Goal: Transaction & Acquisition: Download file/media

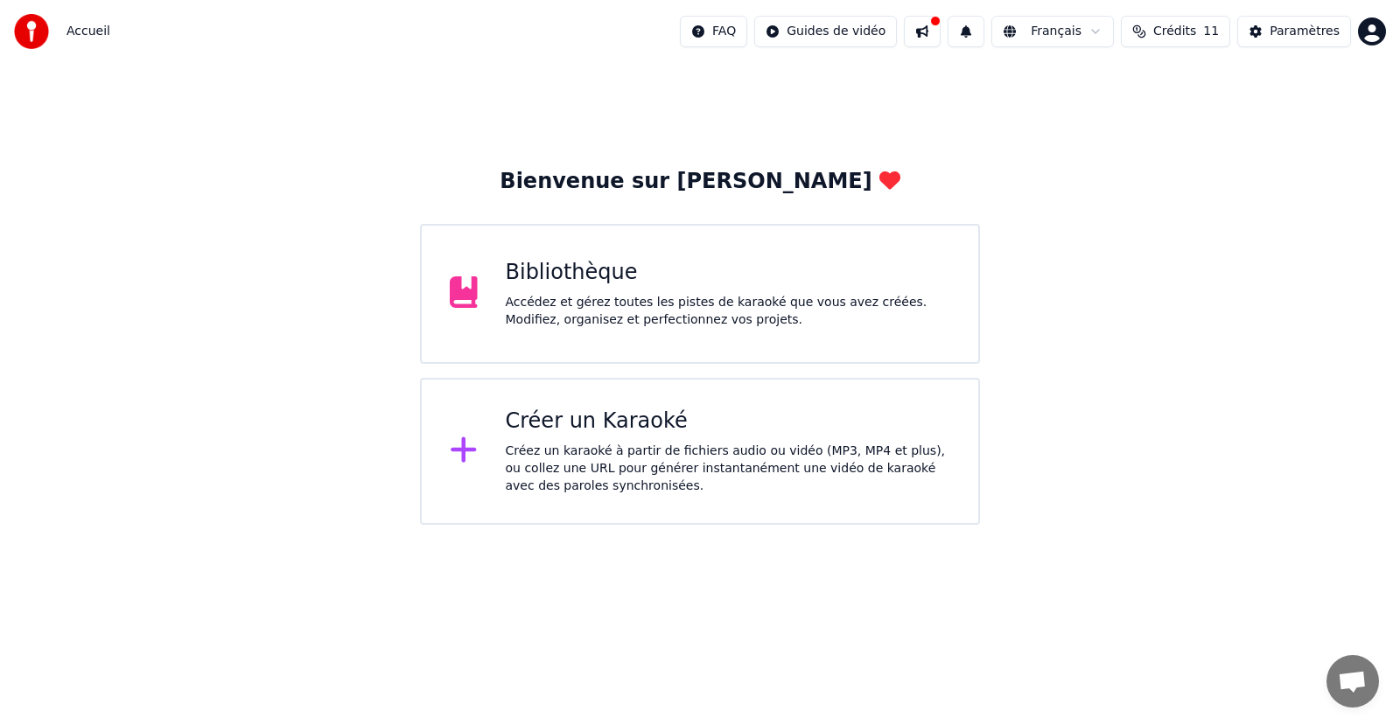
click at [740, 285] on div "Bibliothèque" at bounding box center [728, 273] width 445 height 28
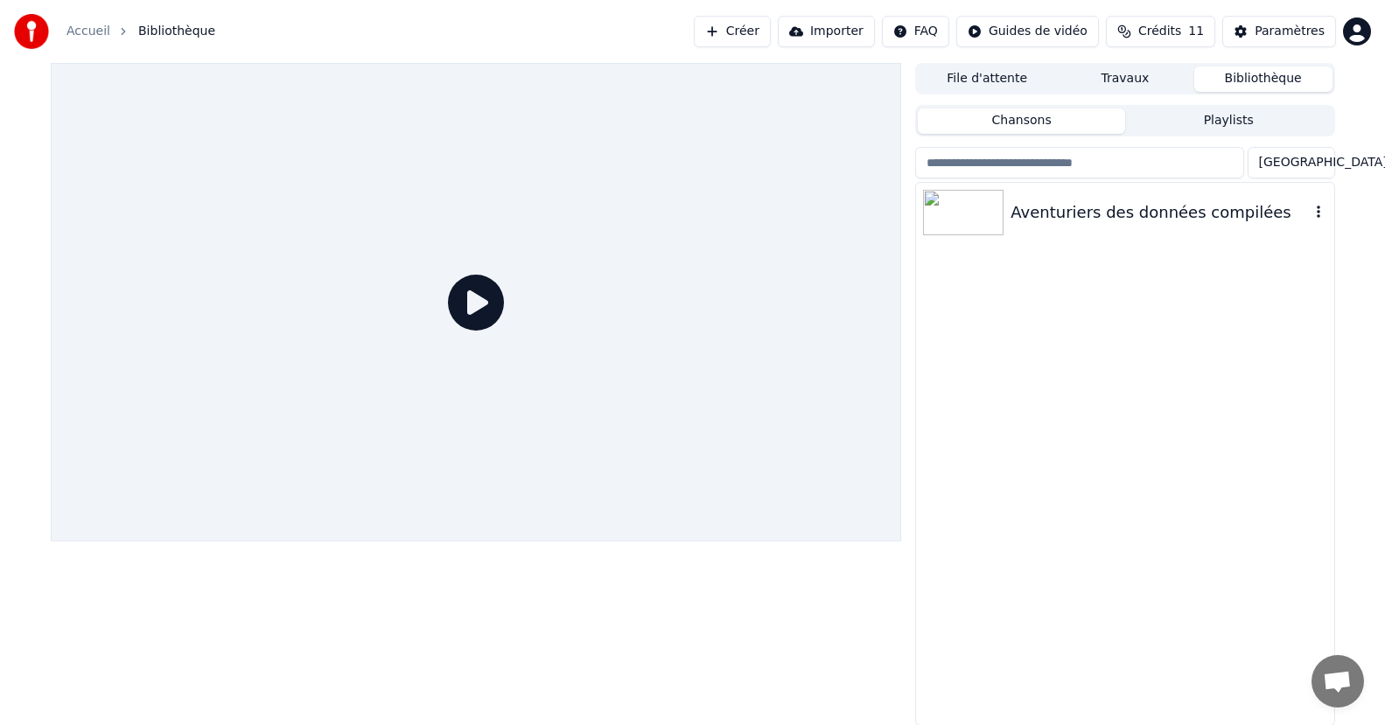
click at [1114, 224] on div "Aventuriers des données compilées" at bounding box center [1159, 212] width 298 height 24
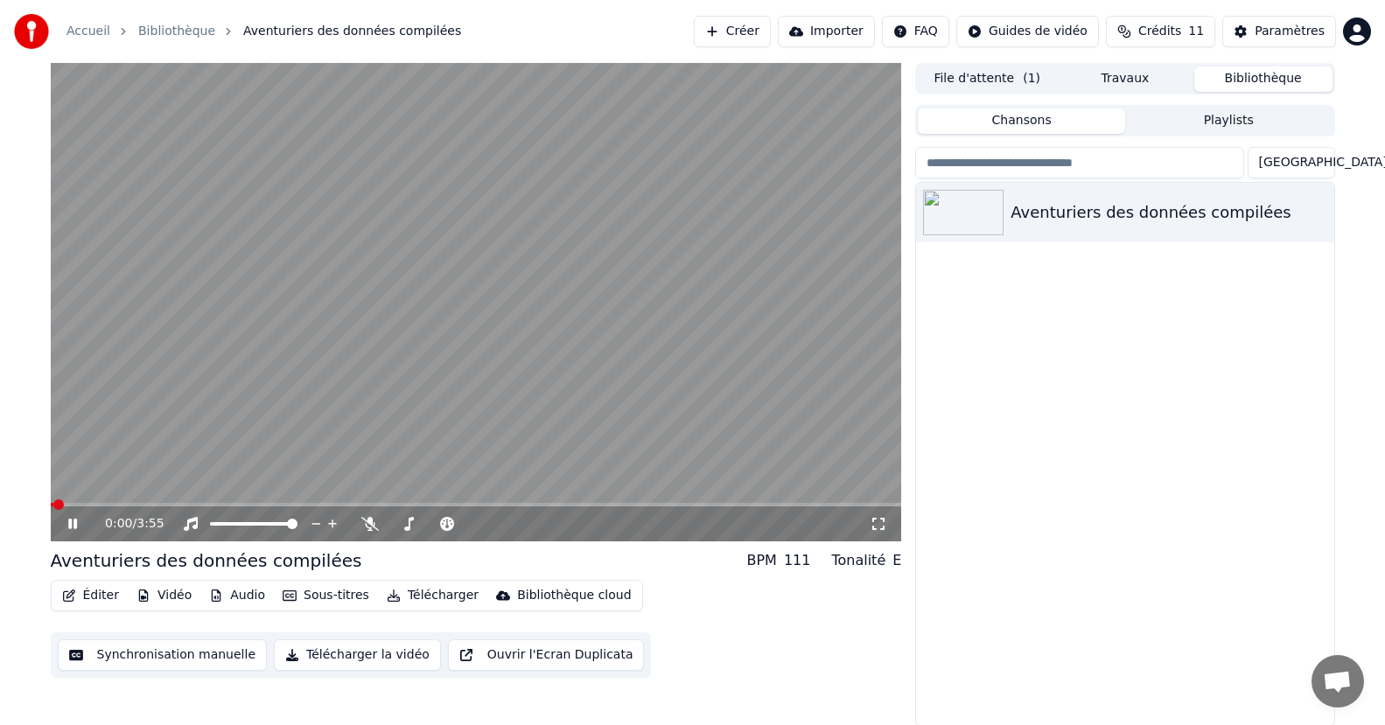
click at [179, 654] on button "Synchronisation manuelle" at bounding box center [163, 654] width 210 height 31
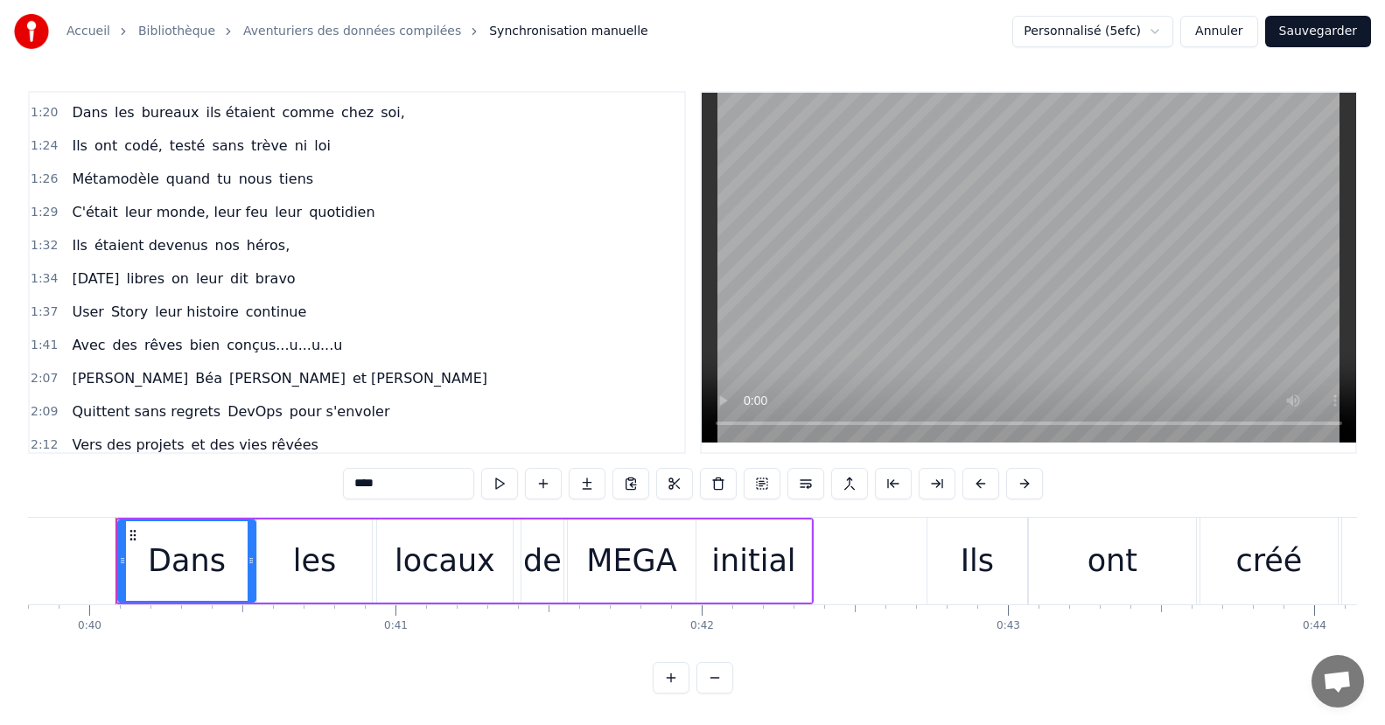
scroll to position [350, 0]
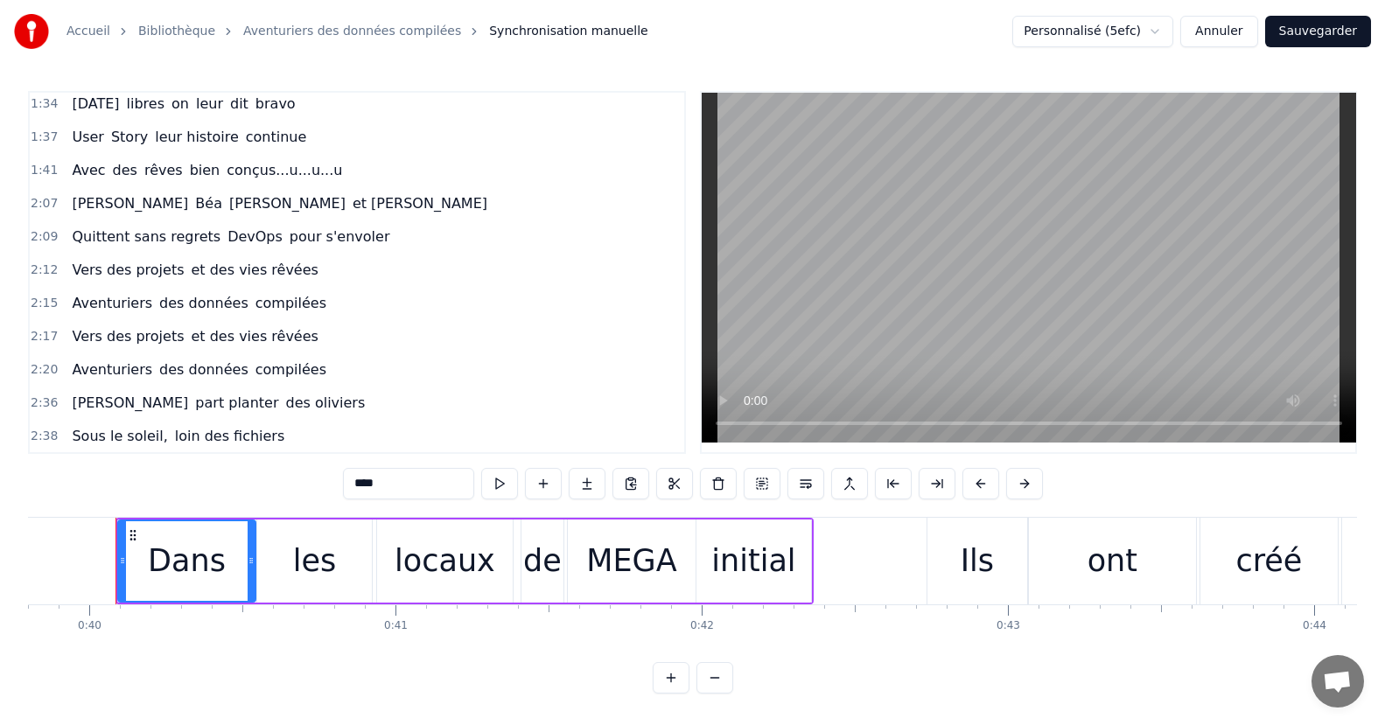
click at [226, 234] on span "DevOps" at bounding box center [255, 237] width 59 height 20
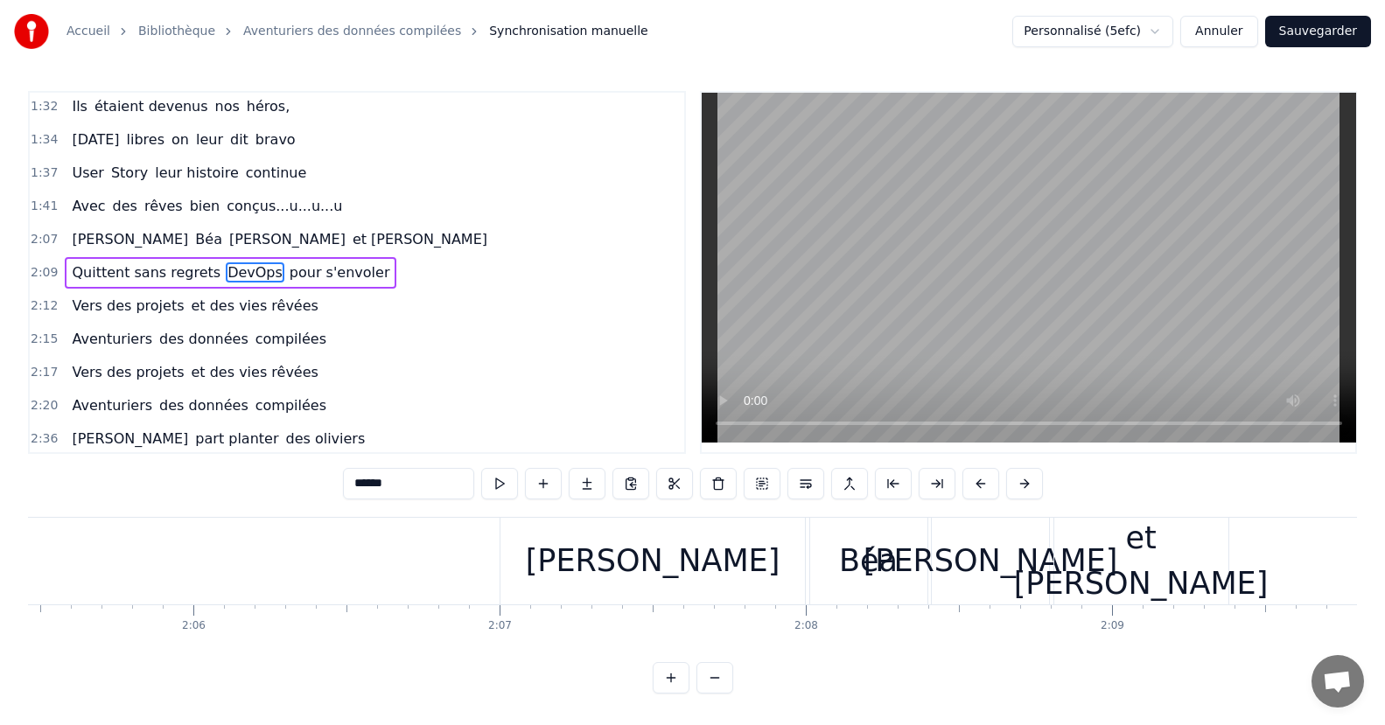
scroll to position [0, 39974]
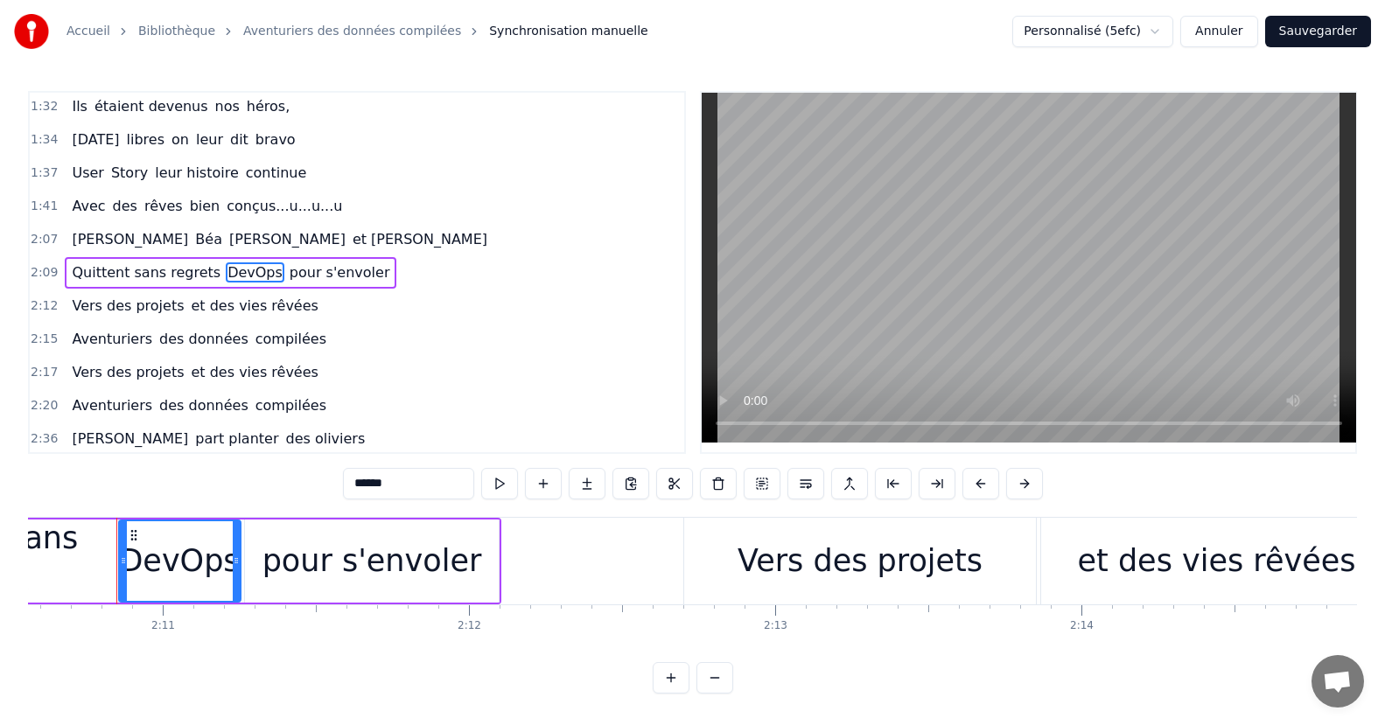
drag, startPoint x: 409, startPoint y: 479, endPoint x: 338, endPoint y: 479, distance: 71.7
click at [338, 479] on div "0:40 Dans les locaux de MEGA initial 0:42 Ils ont créé un logiciel génial 0:46 …" at bounding box center [692, 392] width 1329 height 603
type input "******"
click at [492, 270] on div "2:09 Quittent sans regrets les WI pour s'envoler" at bounding box center [357, 272] width 654 height 33
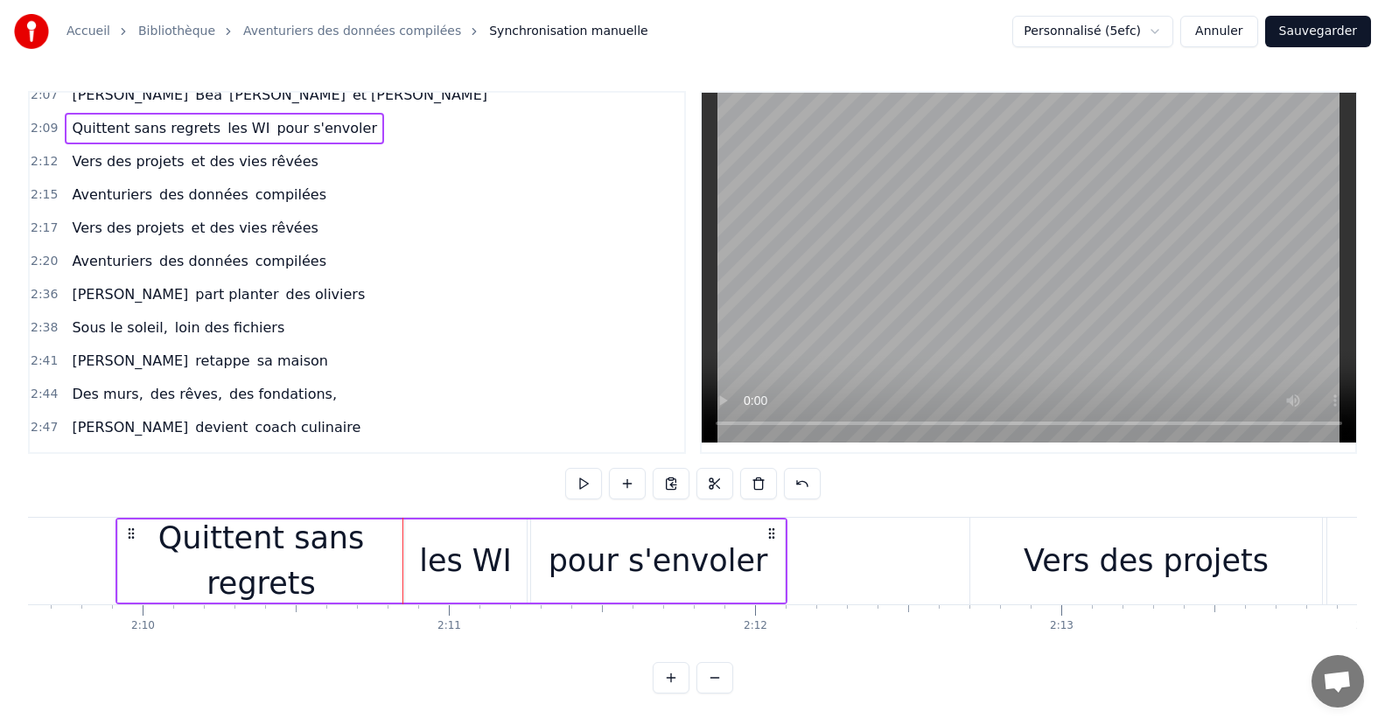
scroll to position [576, 0]
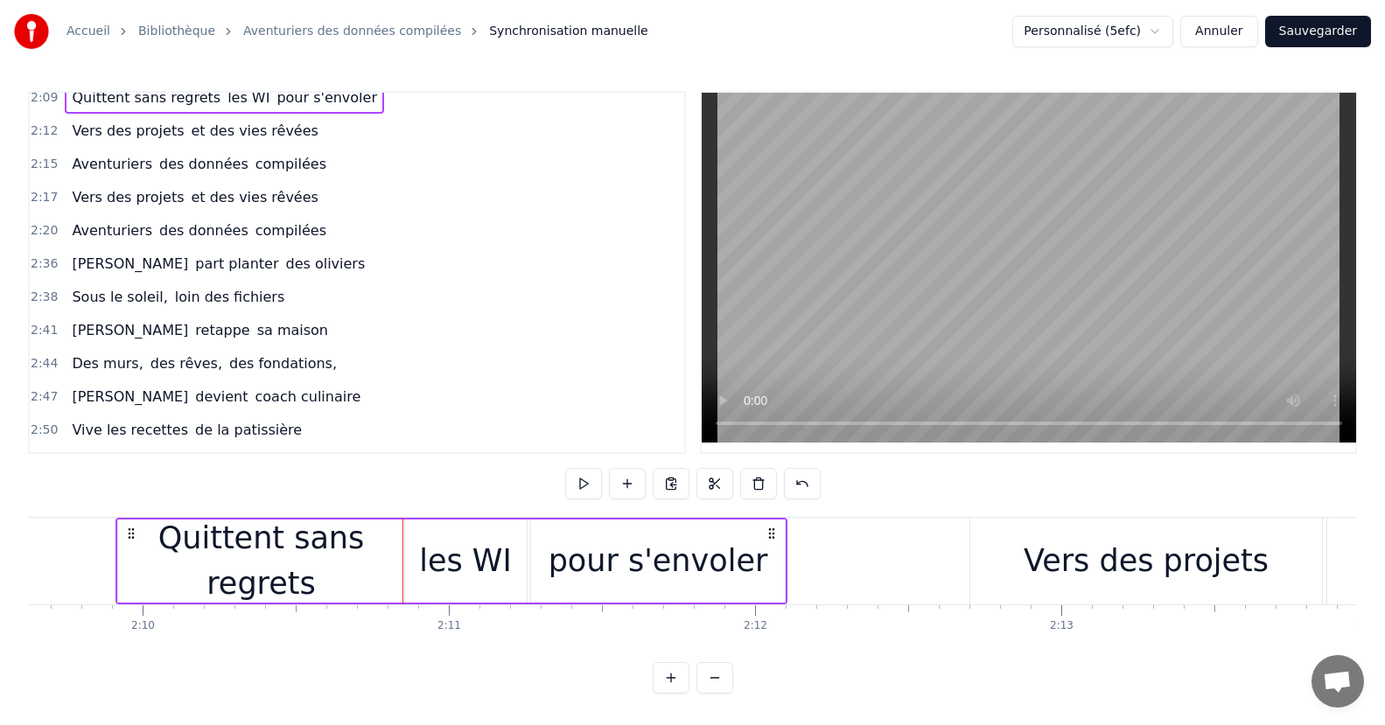
click at [193, 324] on span "retappe" at bounding box center [222, 330] width 58 height 20
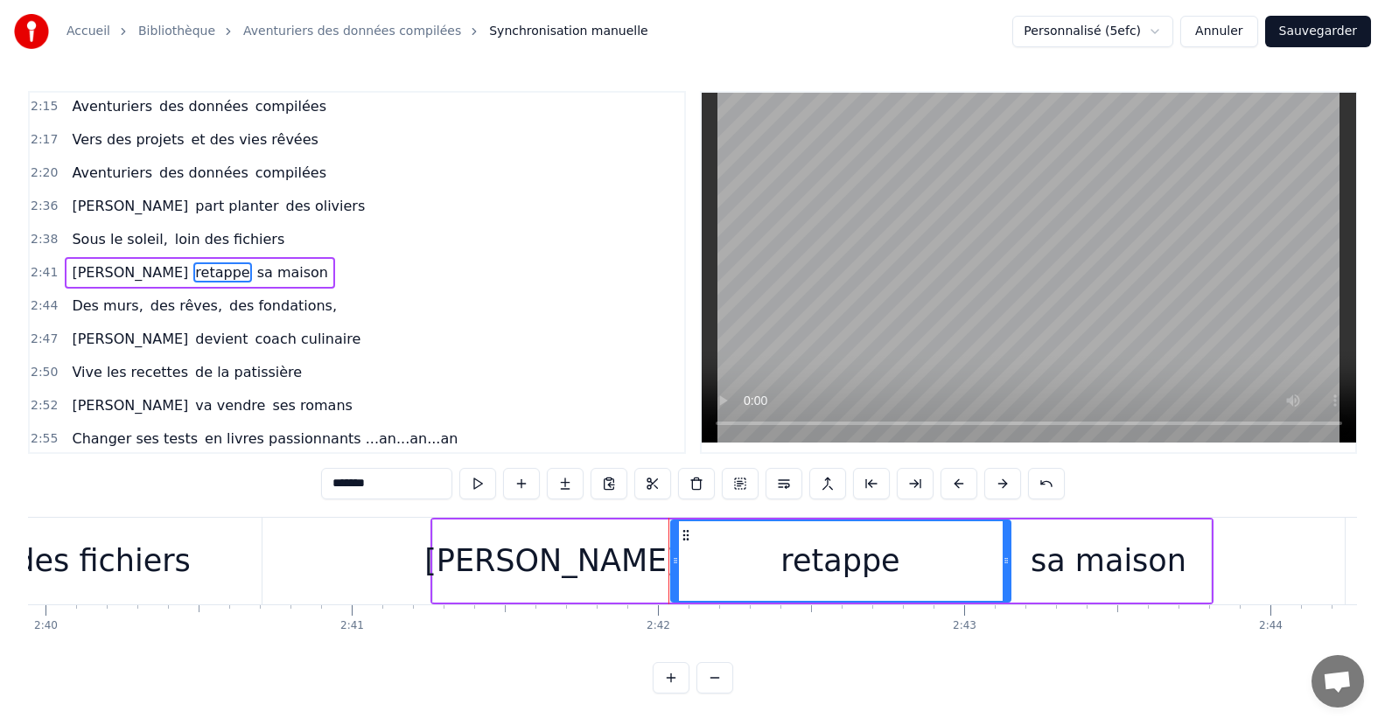
scroll to position [0, 49522]
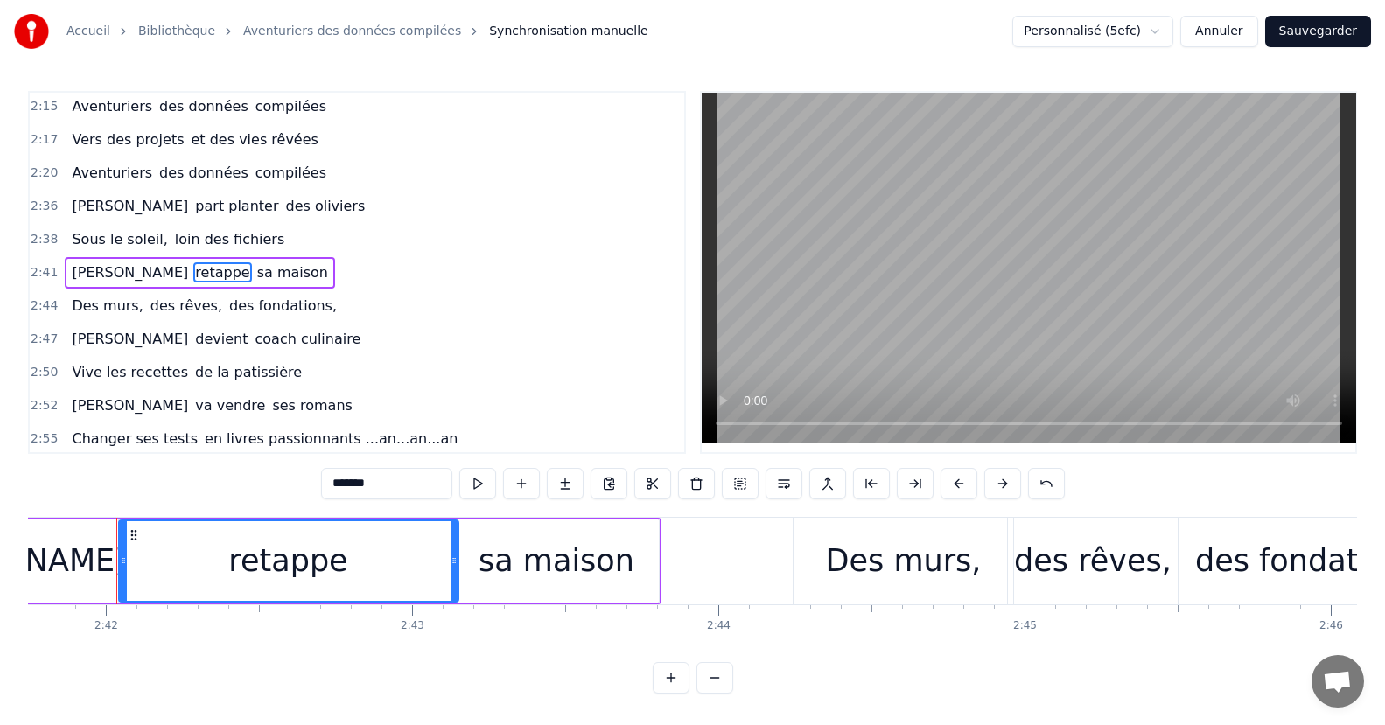
click at [318, 571] on div "retappe" at bounding box center [287, 561] width 119 height 46
click at [364, 485] on input "*******" at bounding box center [386, 483] width 131 height 31
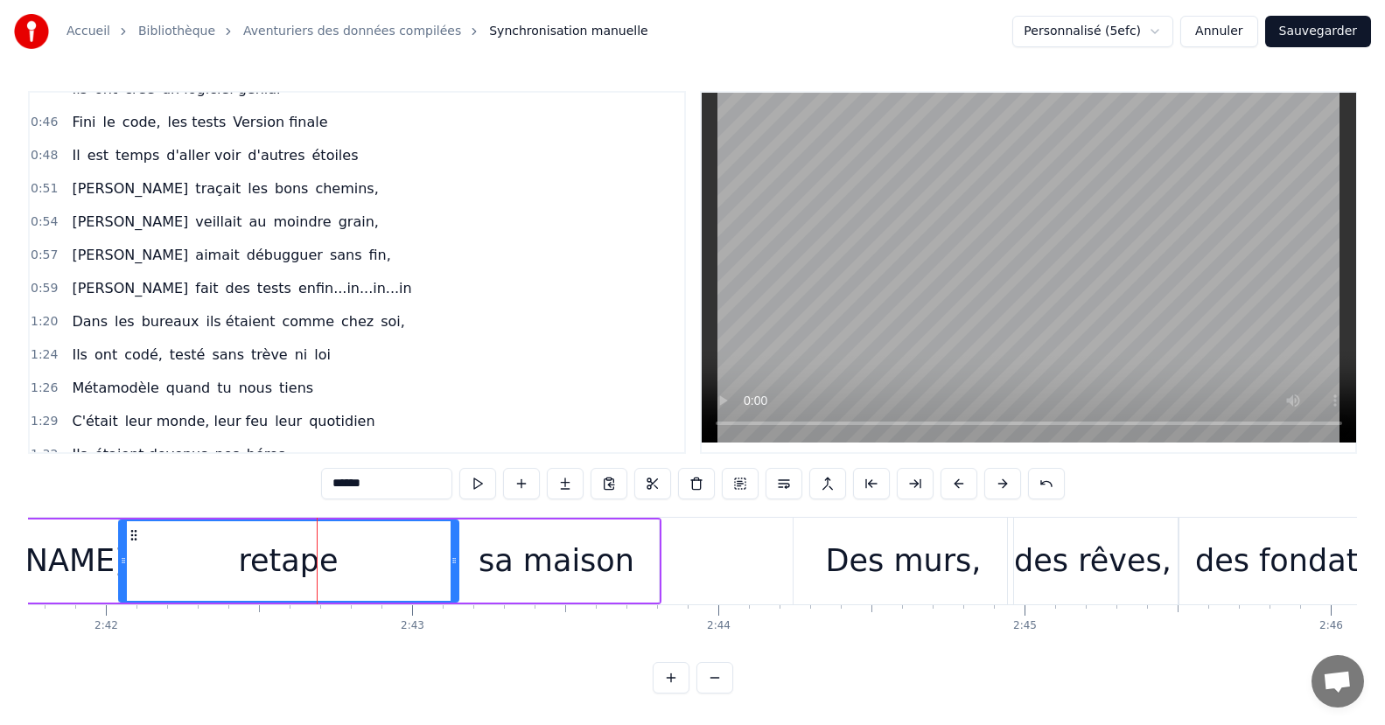
scroll to position [0, 0]
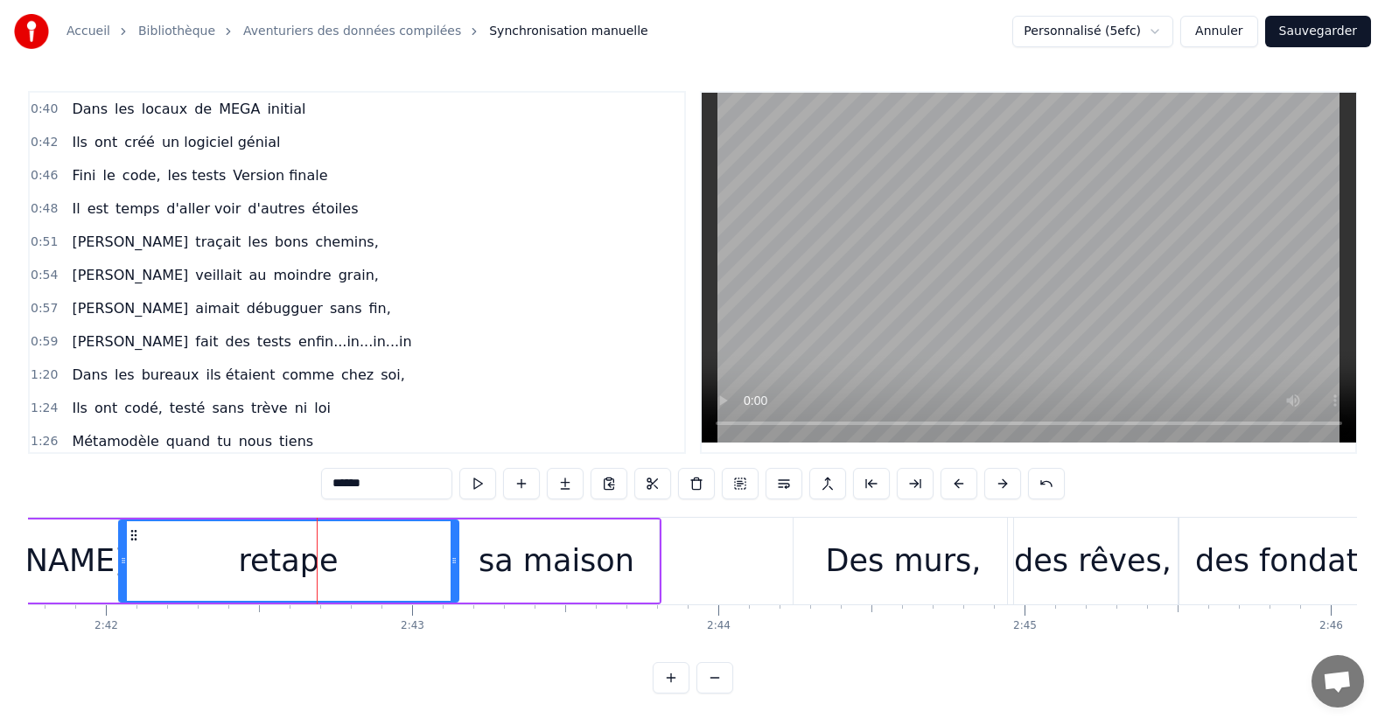
click at [178, 176] on span "les tests" at bounding box center [197, 175] width 62 height 20
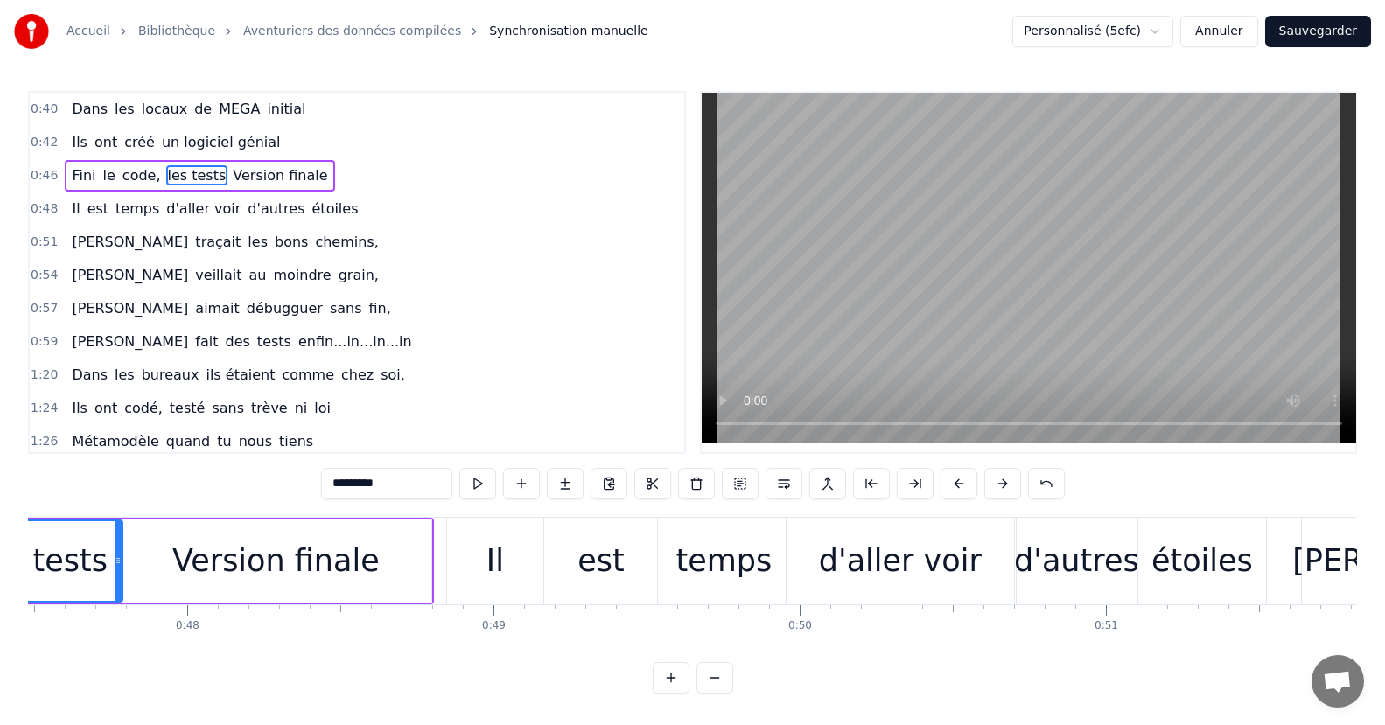
scroll to position [0, 14383]
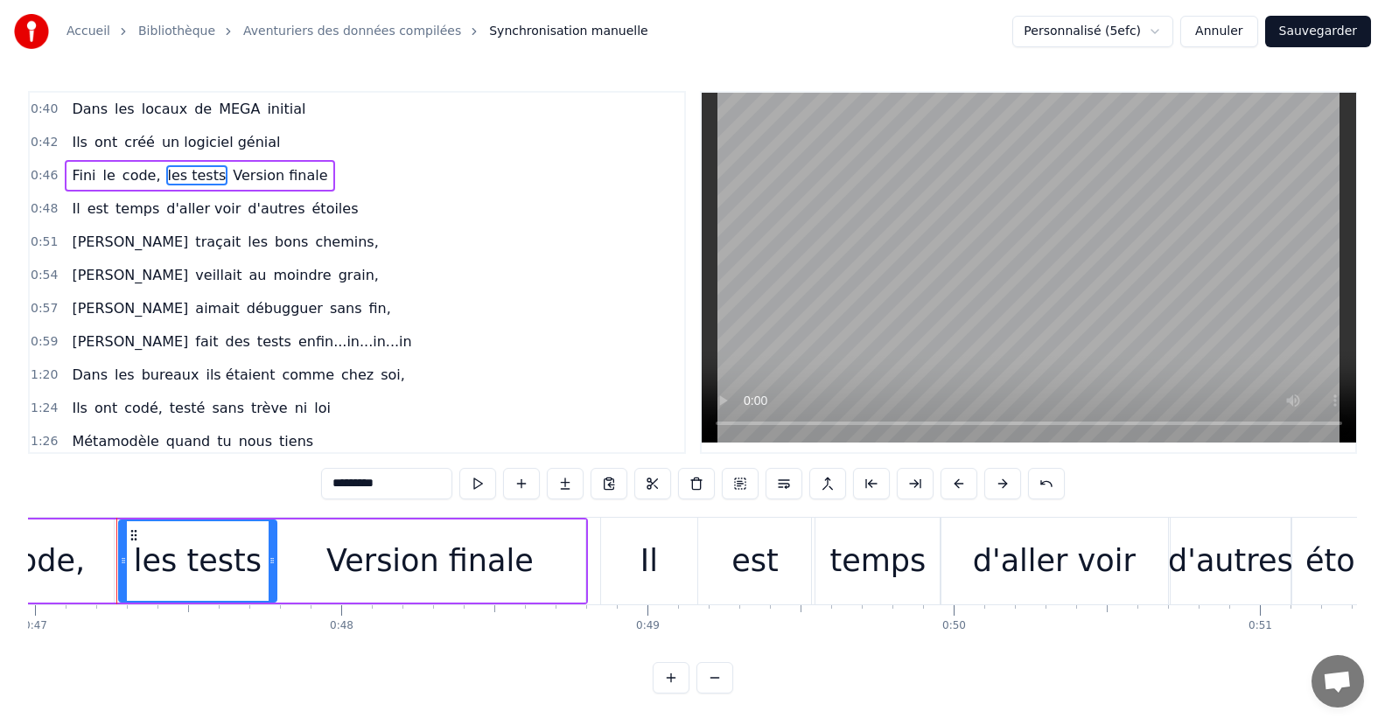
click at [383, 487] on input "*********" at bounding box center [386, 483] width 131 height 31
type input "**********"
click at [389, 219] on div "0:48 Il est temps d'aller voir d'autres étoiles" at bounding box center [357, 208] width 654 height 33
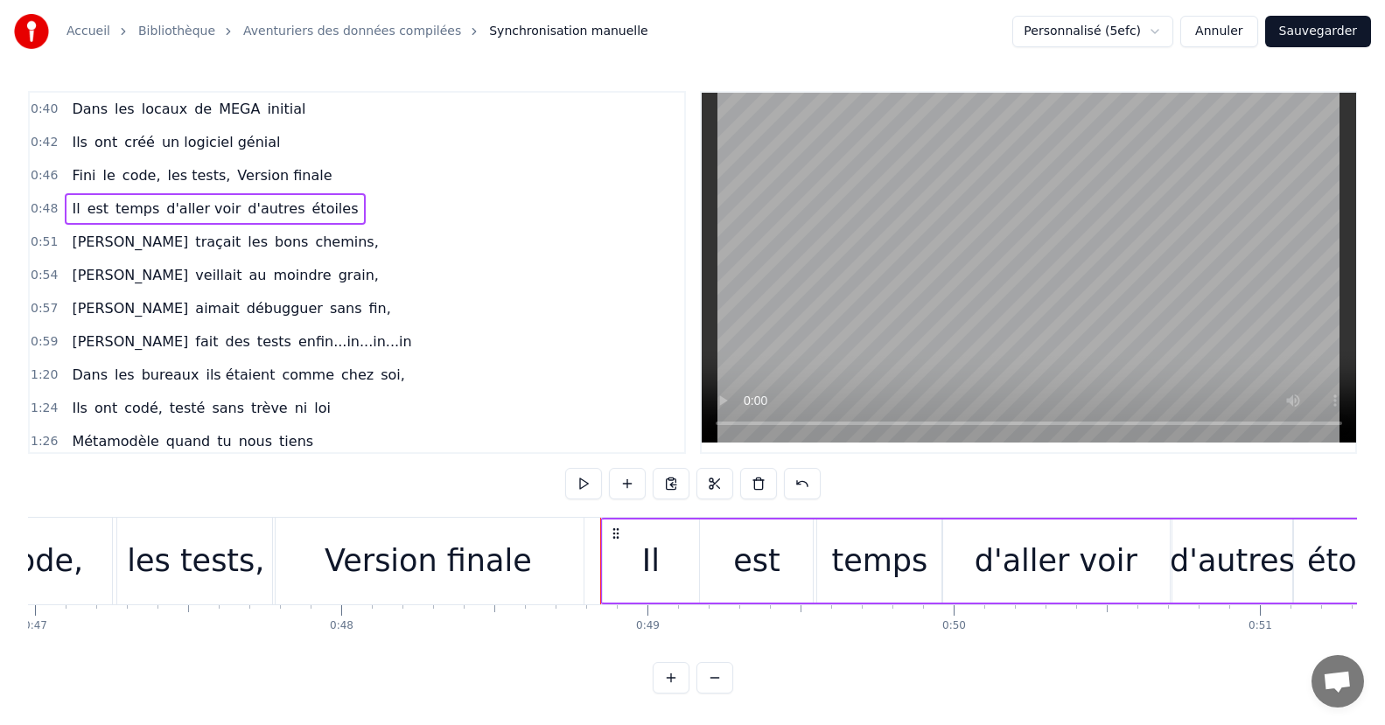
click at [381, 248] on div "0:51 [PERSON_NAME] traçait les bons chemins," at bounding box center [357, 242] width 654 height 33
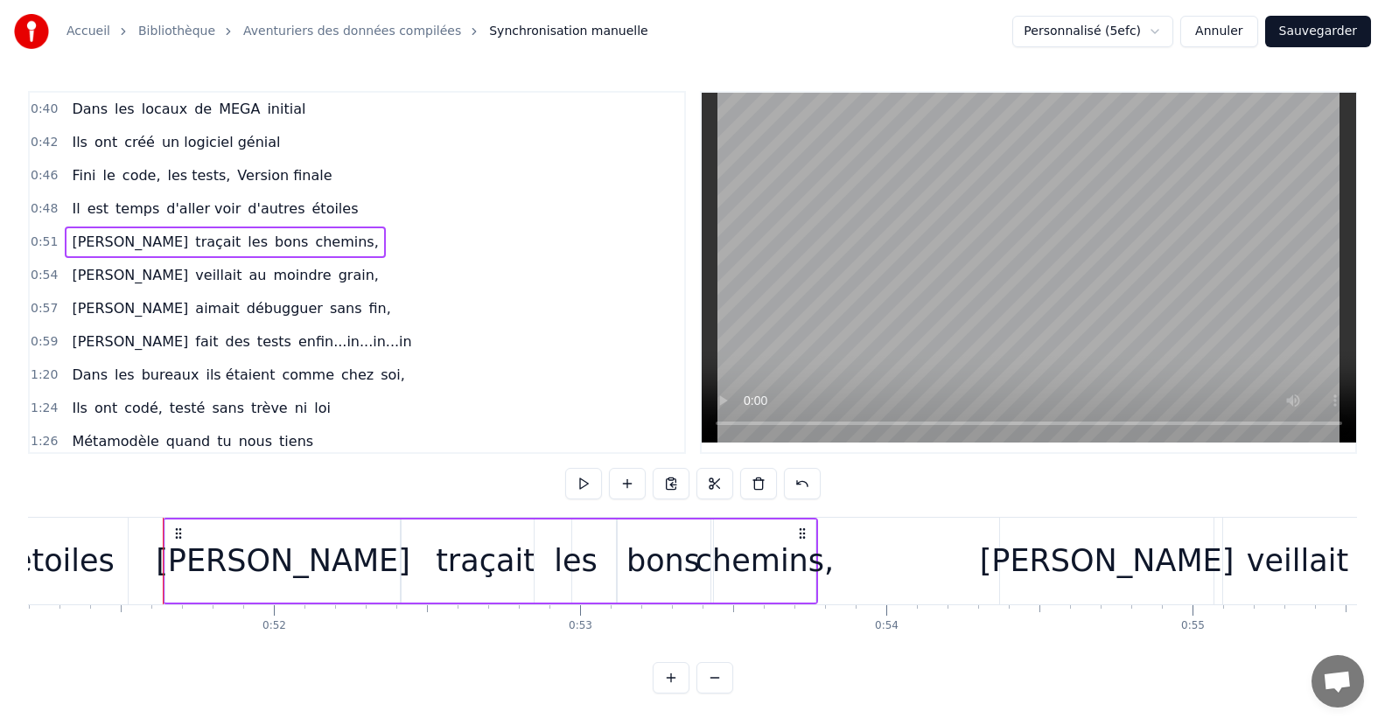
scroll to position [0, 15722]
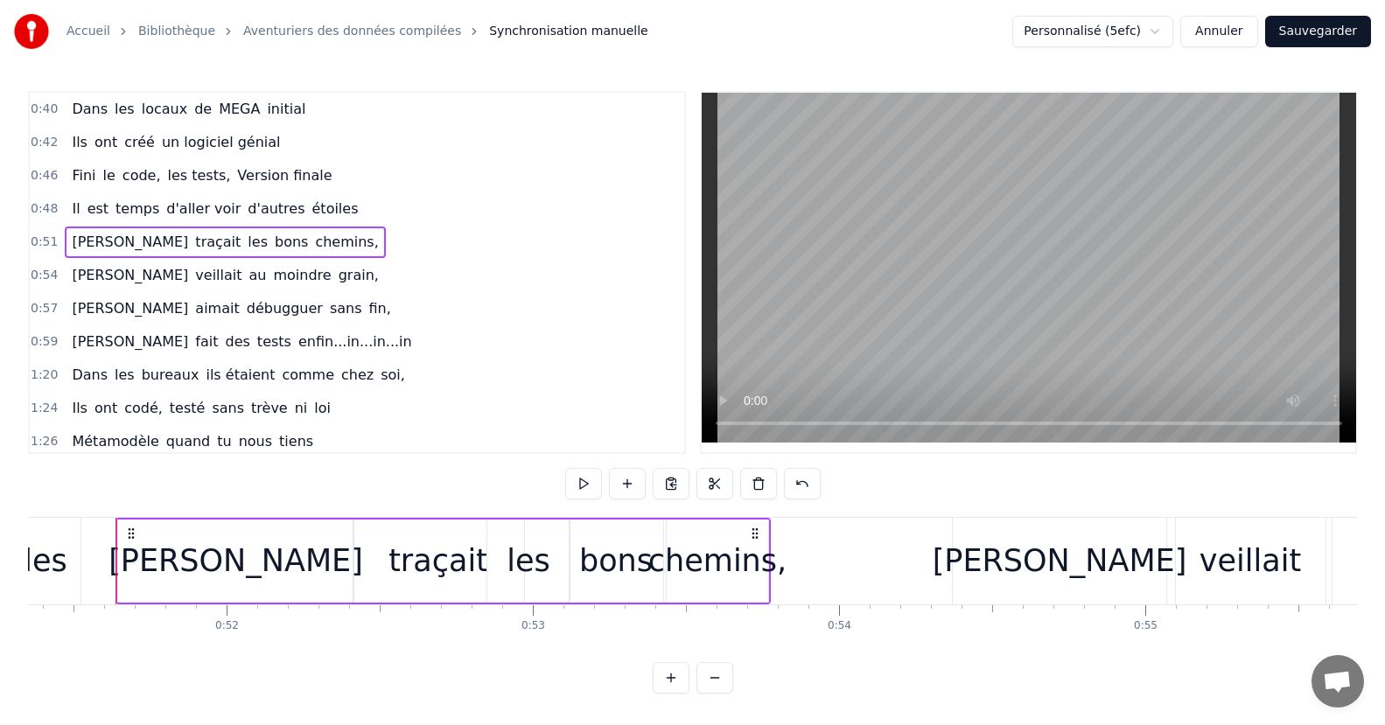
click at [347, 285] on div "0:54 [PERSON_NAME] au moindre grain," at bounding box center [357, 275] width 654 height 33
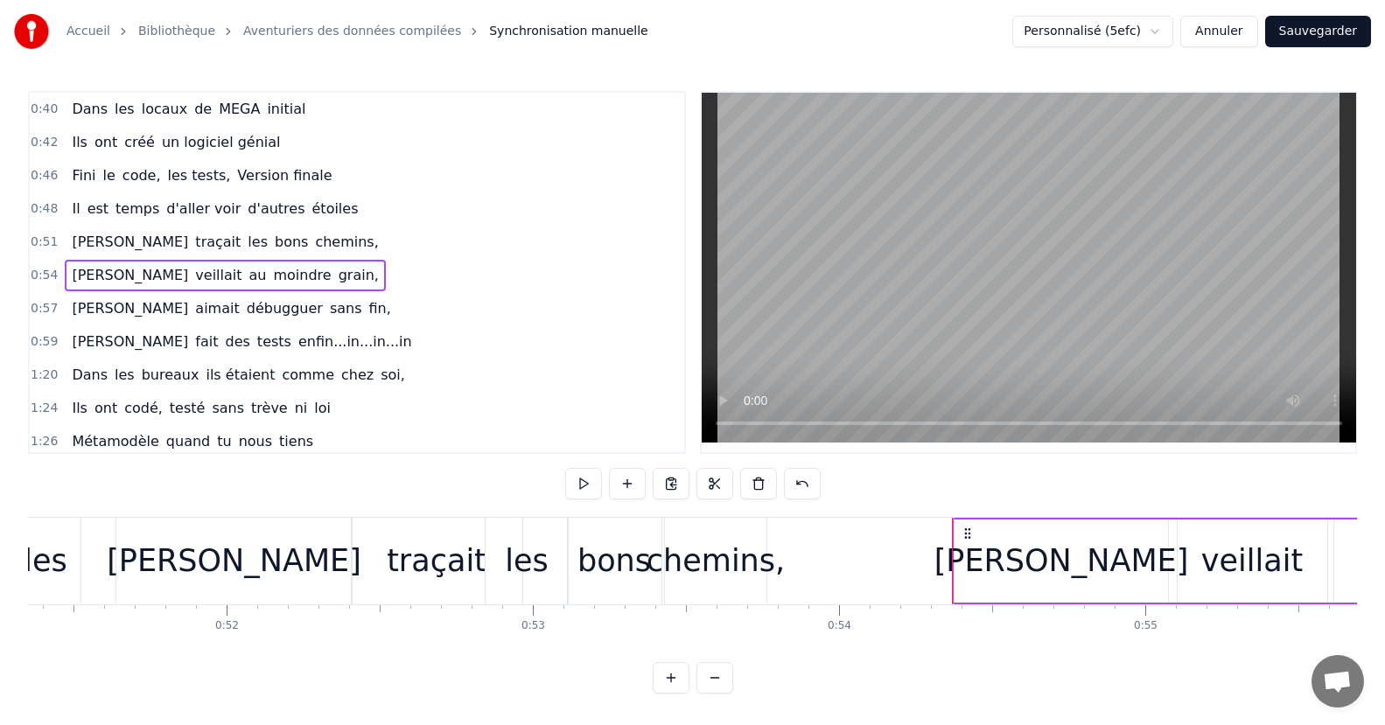
click at [340, 315] on div "0:57 [PERSON_NAME] aimait débugguer sans fin," at bounding box center [357, 308] width 654 height 33
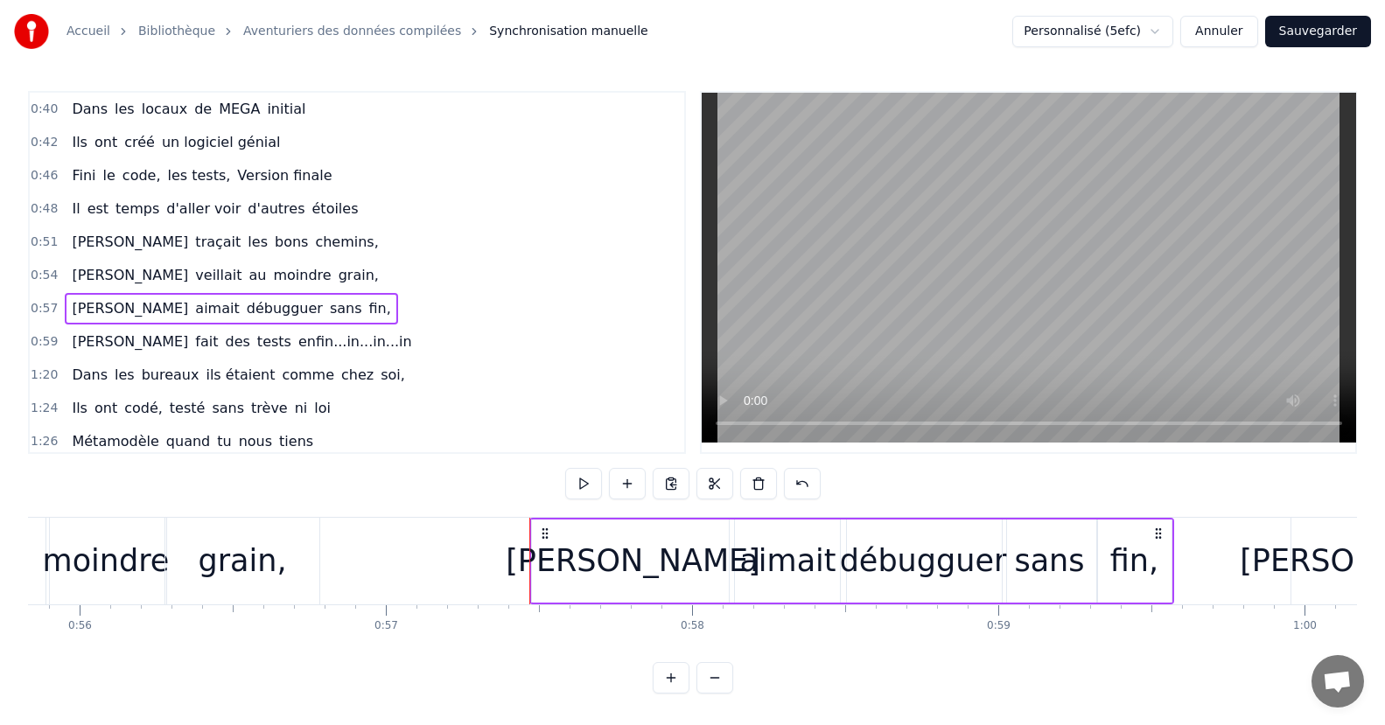
scroll to position [0, 17508]
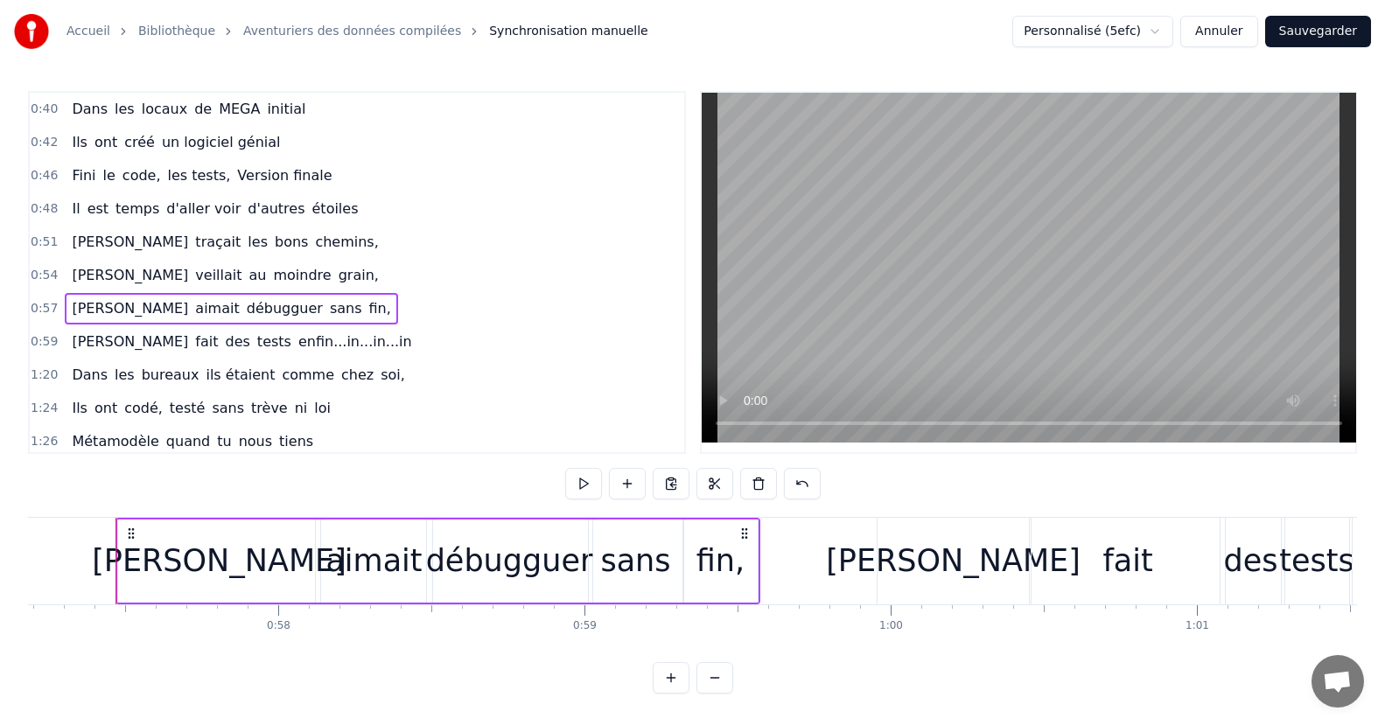
click at [340, 336] on div "0:59 [PERSON_NAME] fait des tests enfin...in...in...in" at bounding box center [357, 341] width 654 height 33
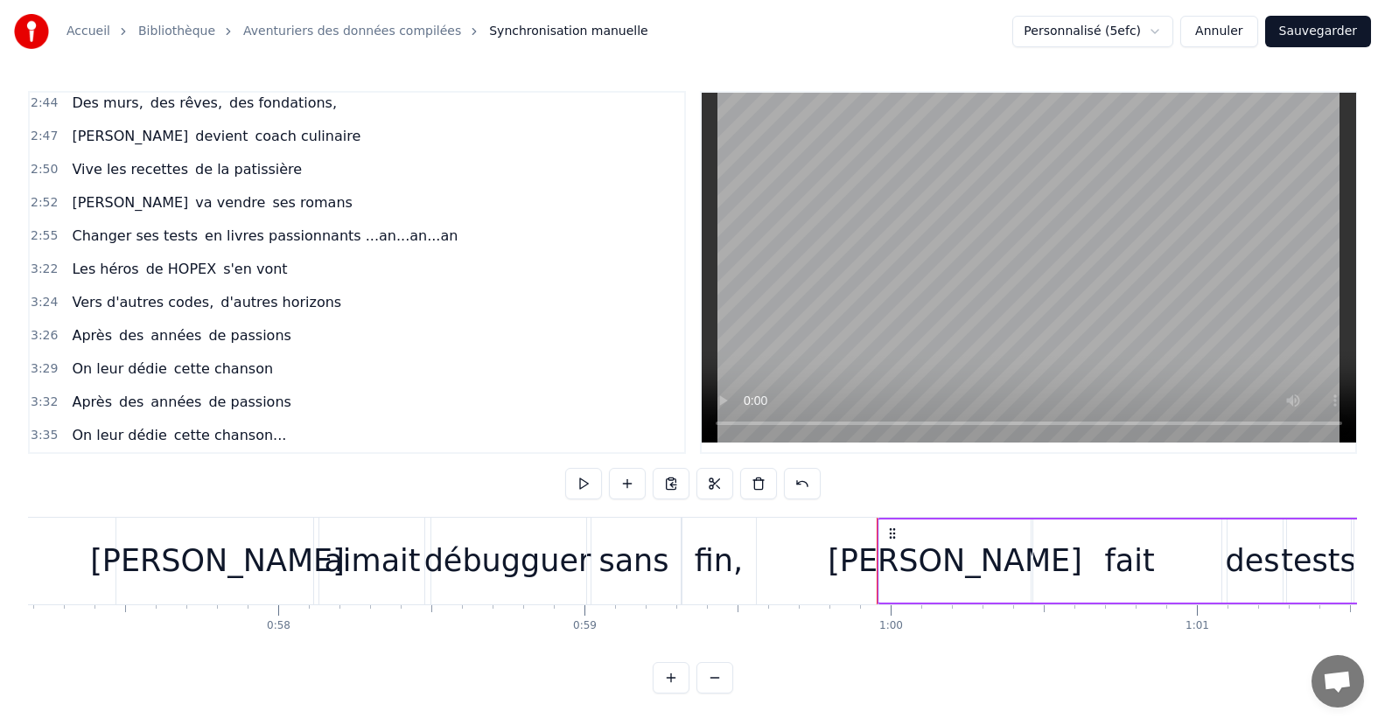
scroll to position [11, 0]
click at [1338, 31] on button "Sauvegarder" at bounding box center [1318, 31] width 106 height 31
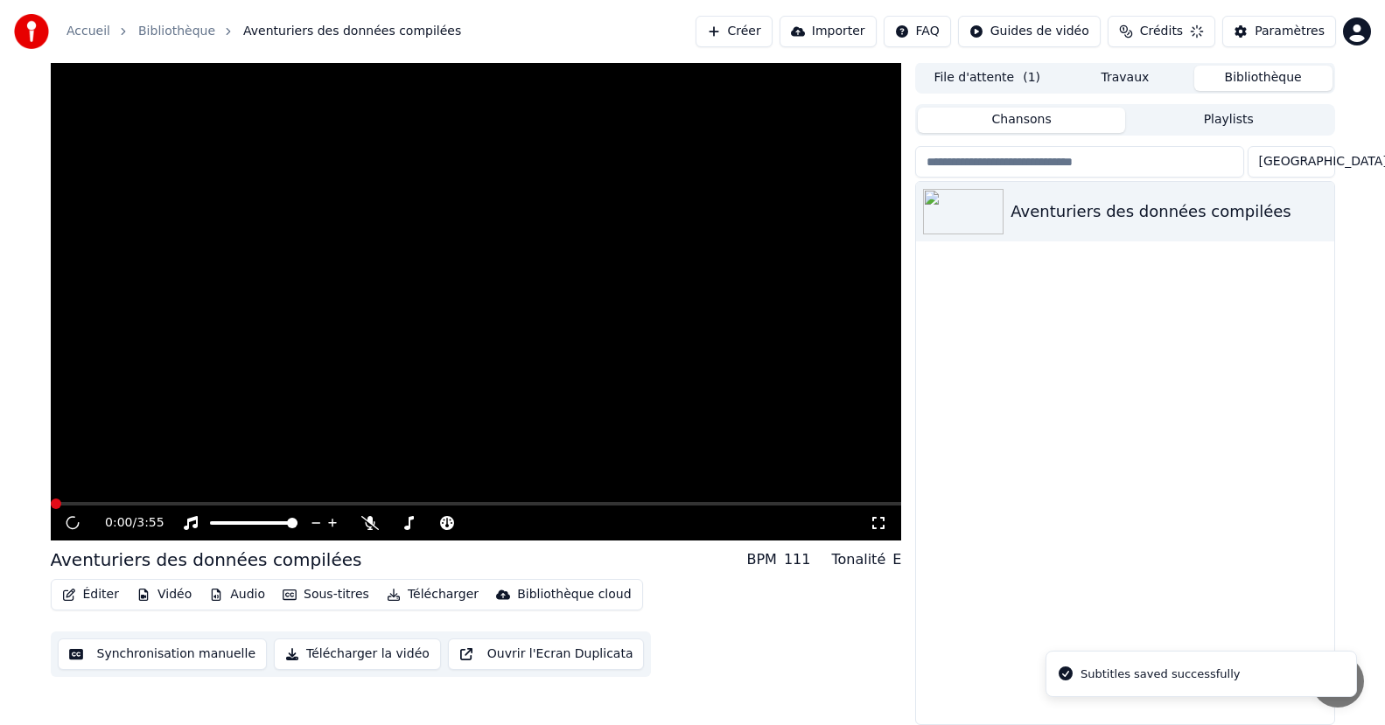
scroll to position [1, 0]
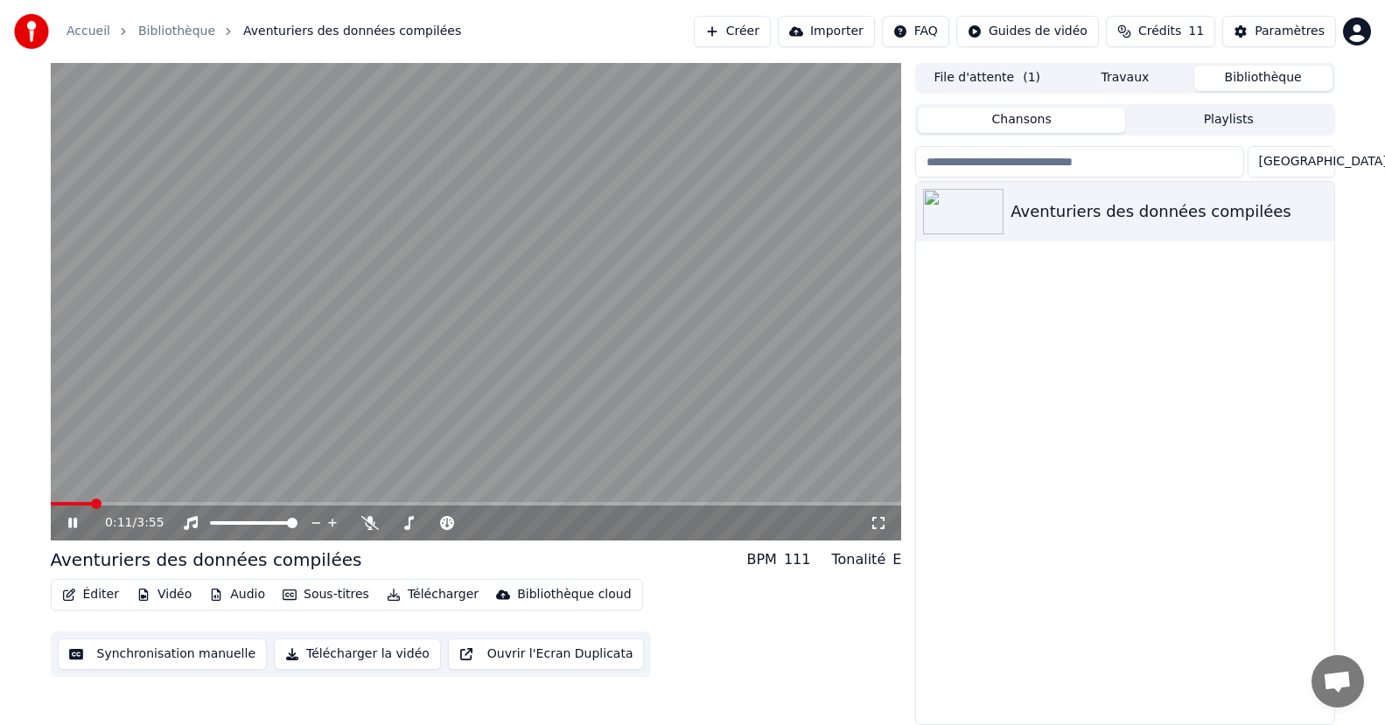
click at [881, 523] on icon at bounding box center [878, 523] width 17 height 14
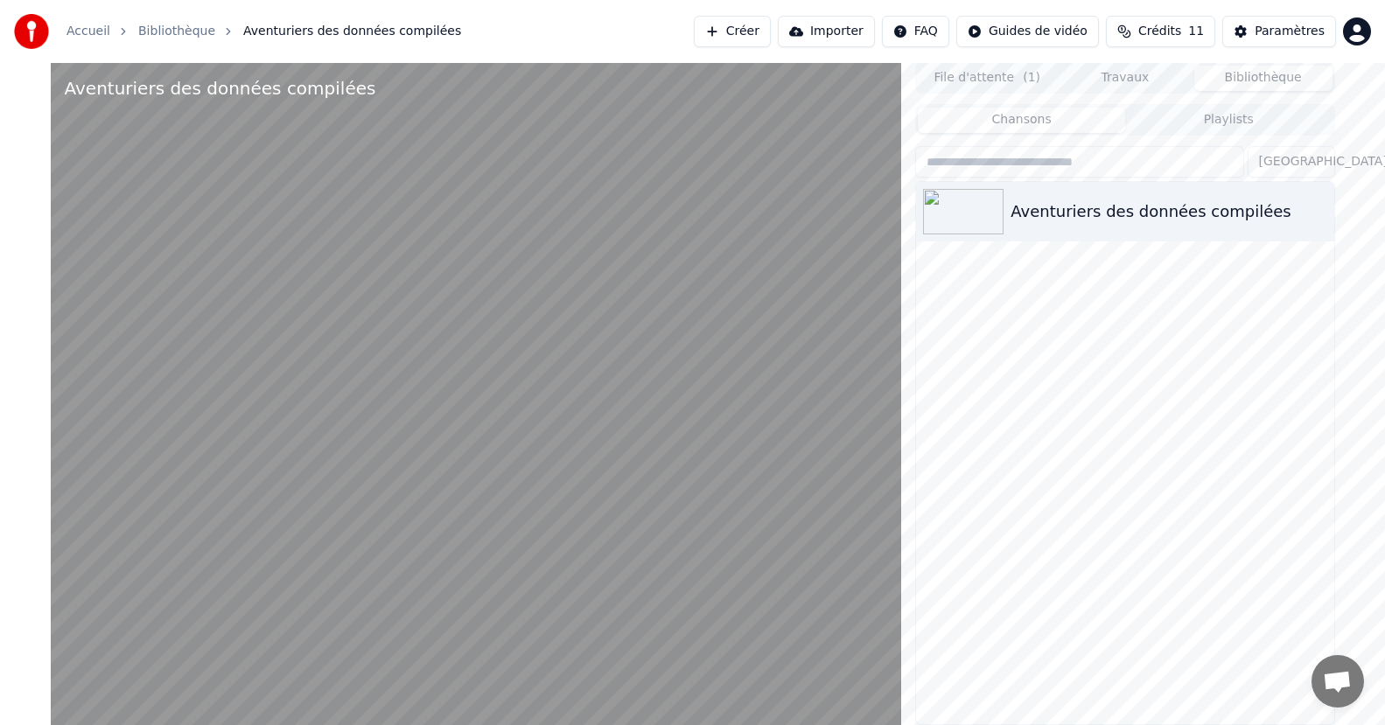
scroll to position [0, 0]
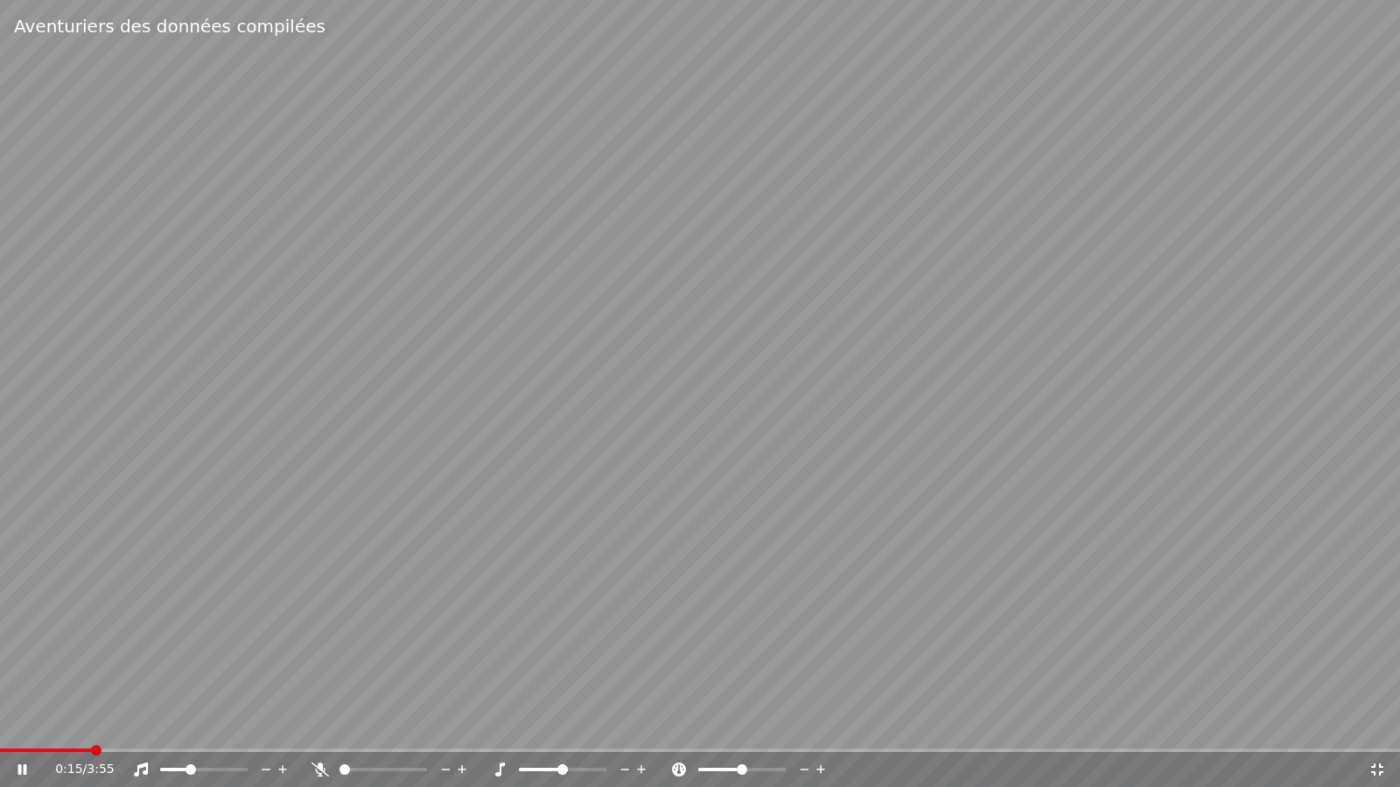
click at [189, 724] on span at bounding box center [190, 770] width 10 height 10
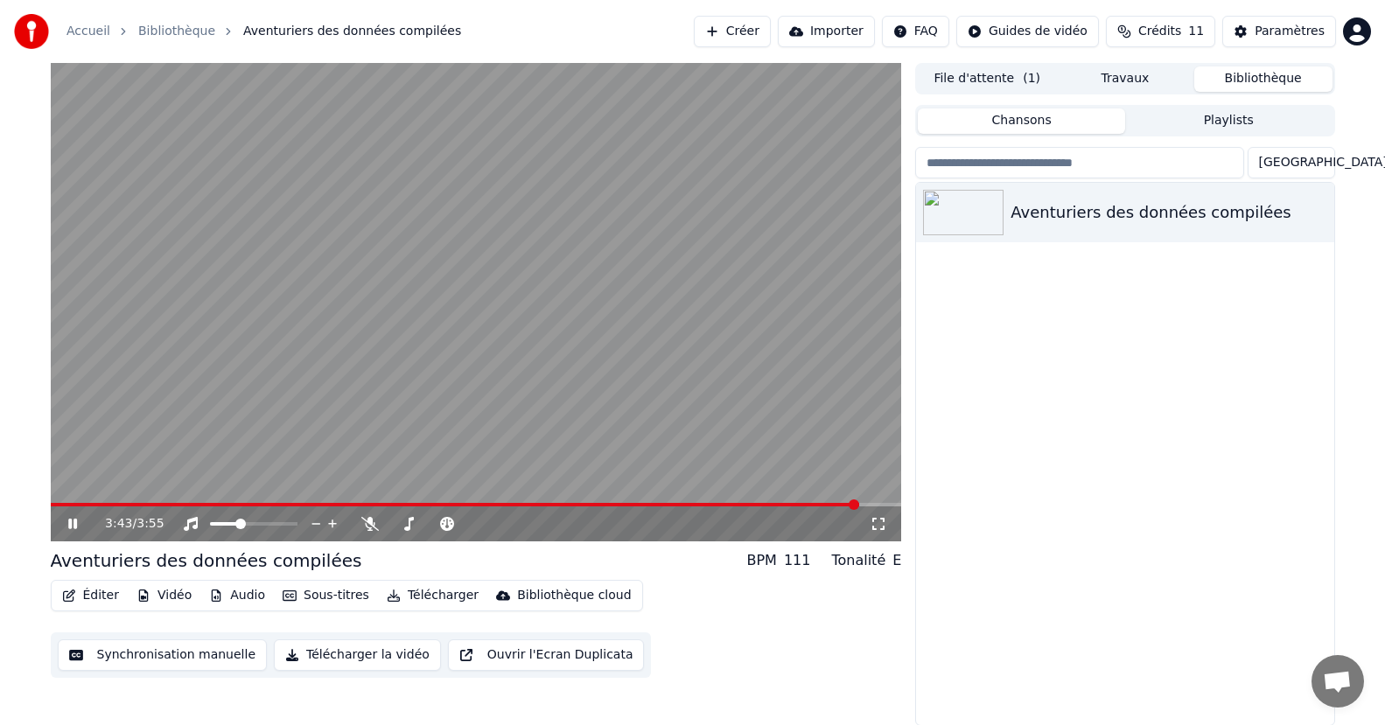
click at [73, 525] on icon at bounding box center [72, 524] width 9 height 10
click at [176, 661] on button "Synchronisation manuelle" at bounding box center [163, 654] width 210 height 31
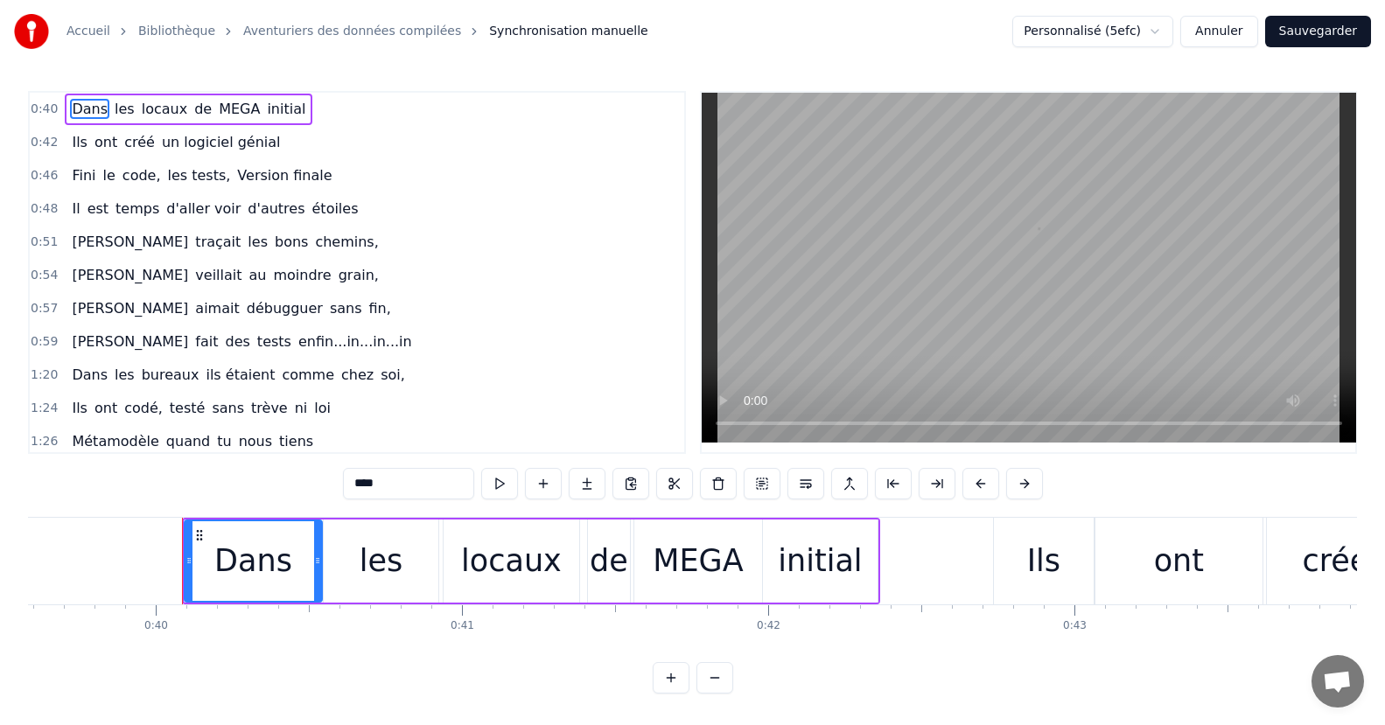
scroll to position [0, 12186]
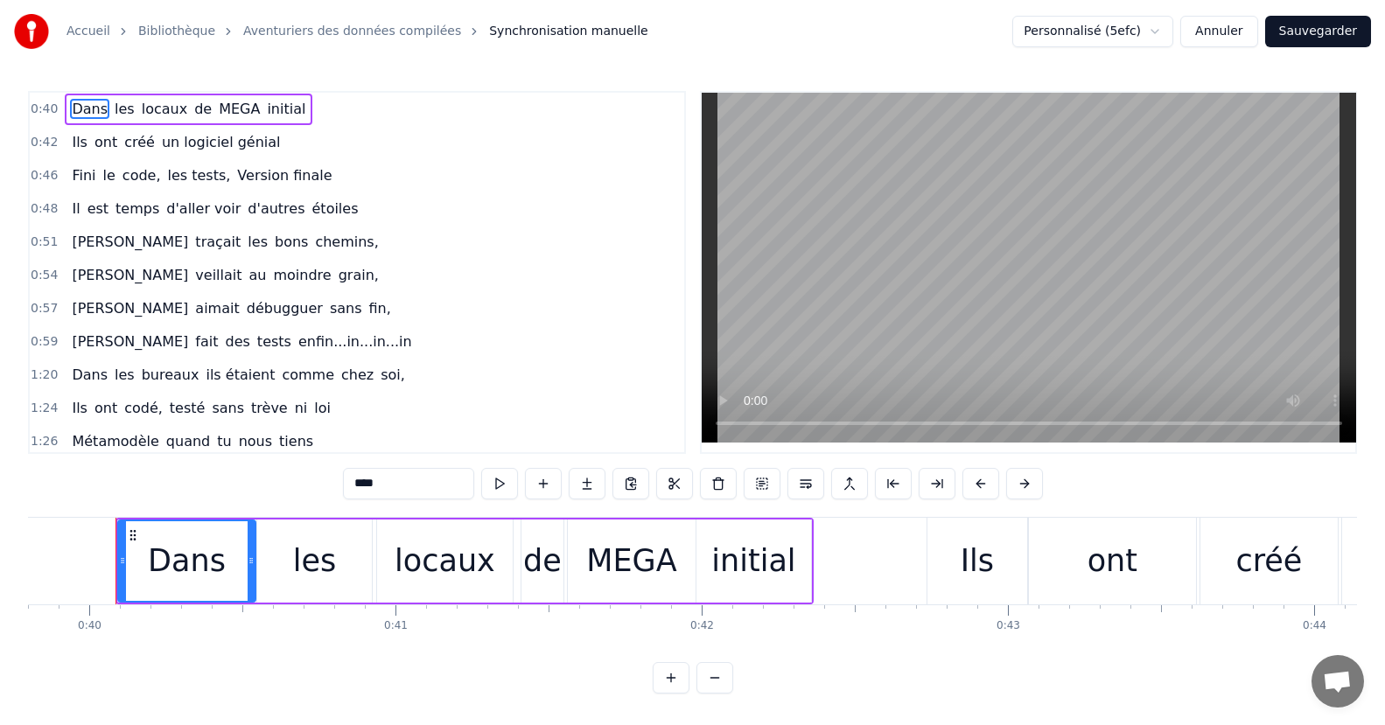
click at [193, 340] on span "fait" at bounding box center [206, 342] width 26 height 20
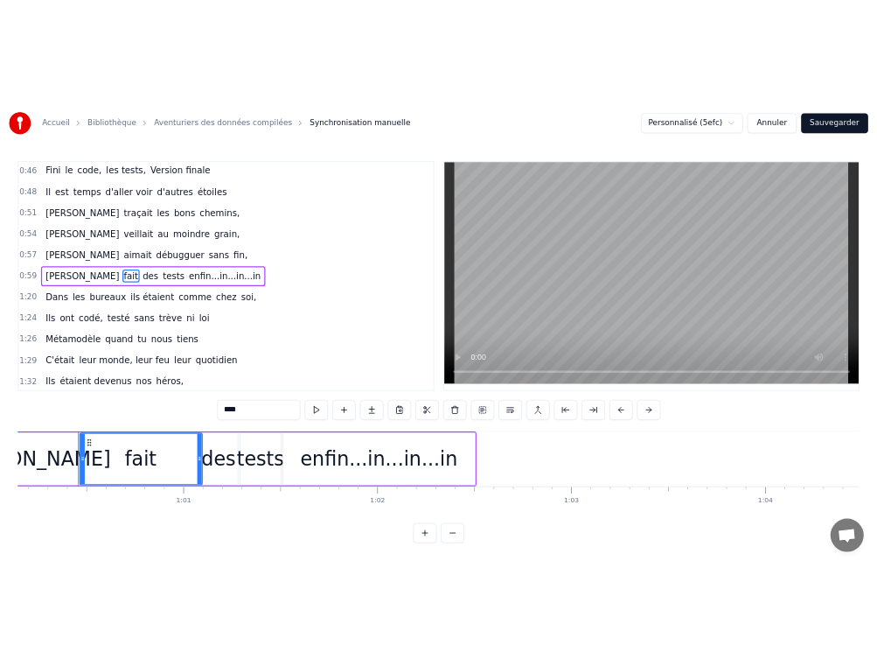
scroll to position [0, 18422]
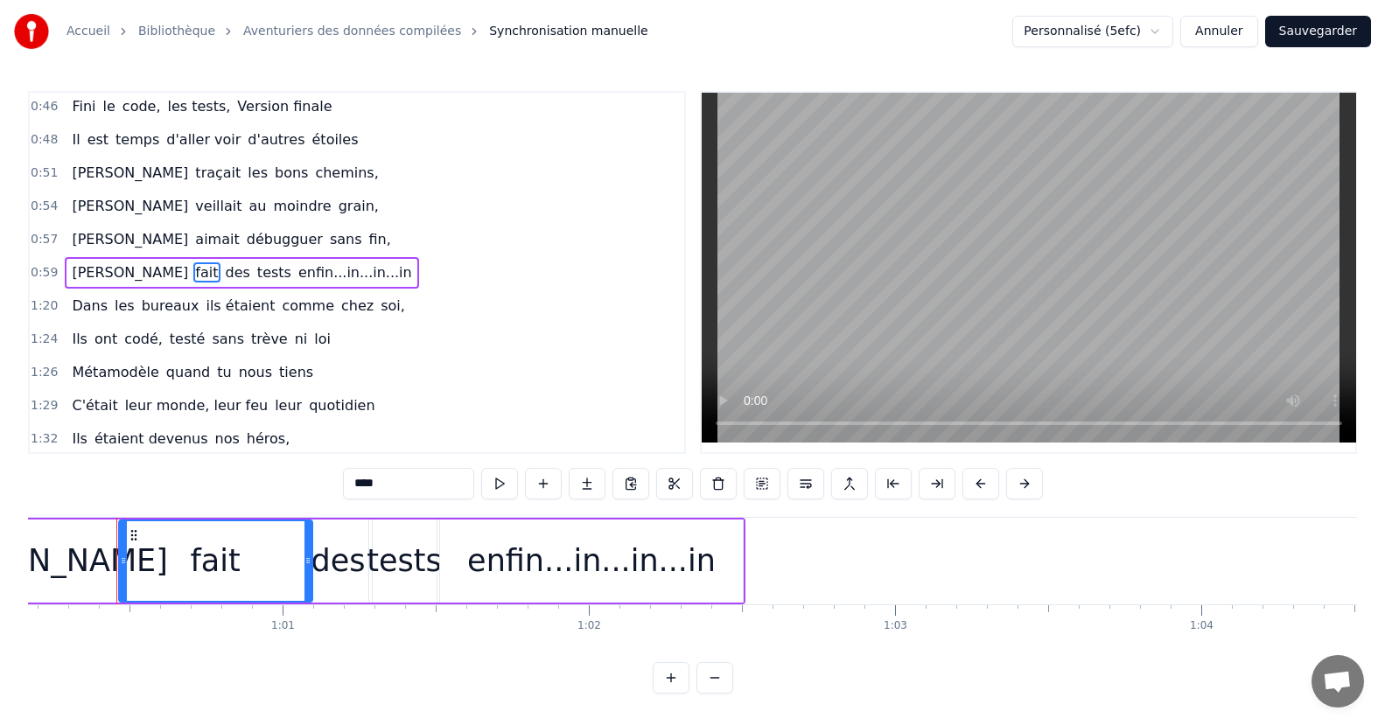
click at [327, 483] on div "0:40 Dans les locaux de MEGA initial 0:42 Ils ont créé un logiciel génial 0:46 …" at bounding box center [692, 392] width 1329 height 603
type input "*****"
click at [1316, 34] on button "Sauvegarder" at bounding box center [1318, 31] width 106 height 31
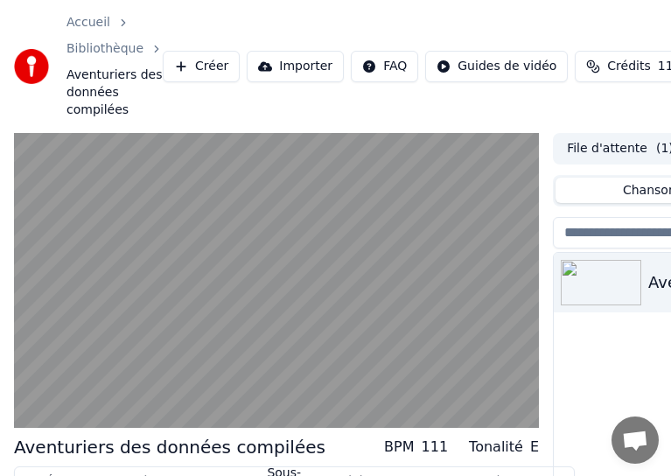
drag, startPoint x: 330, startPoint y: 22, endPoint x: 620, endPoint y: -90, distance: 311.3
click at [620, 0] on html "Accueil Bibliothèque Aventuriers des données compilées Créer Importer FAQ Guide…" at bounding box center [335, 238] width 671 height 476
click at [269, 29] on div "Accueil Bibliothèque Aventuriers des données compilées Créer Importer FAQ Guide…" at bounding box center [335, 66] width 671 height 133
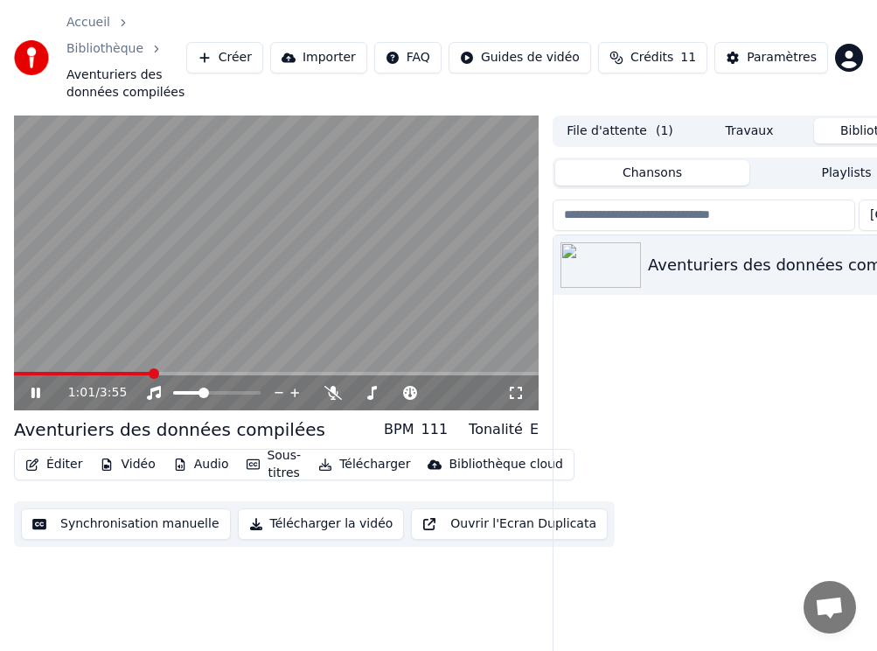
click at [38, 386] on icon at bounding box center [48, 393] width 40 height 14
click at [127, 374] on span at bounding box center [130, 373] width 10 height 10
click at [36, 389] on icon at bounding box center [48, 393] width 40 height 14
click at [38, 388] on icon at bounding box center [48, 393] width 40 height 14
click at [136, 527] on button "Synchronisation manuelle" at bounding box center [126, 523] width 210 height 31
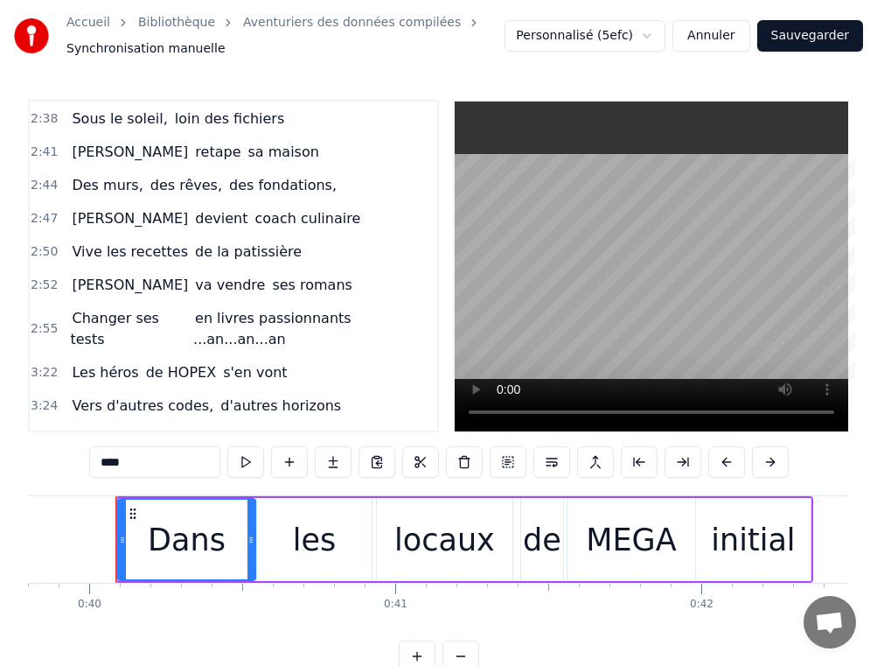
scroll to position [787, 0]
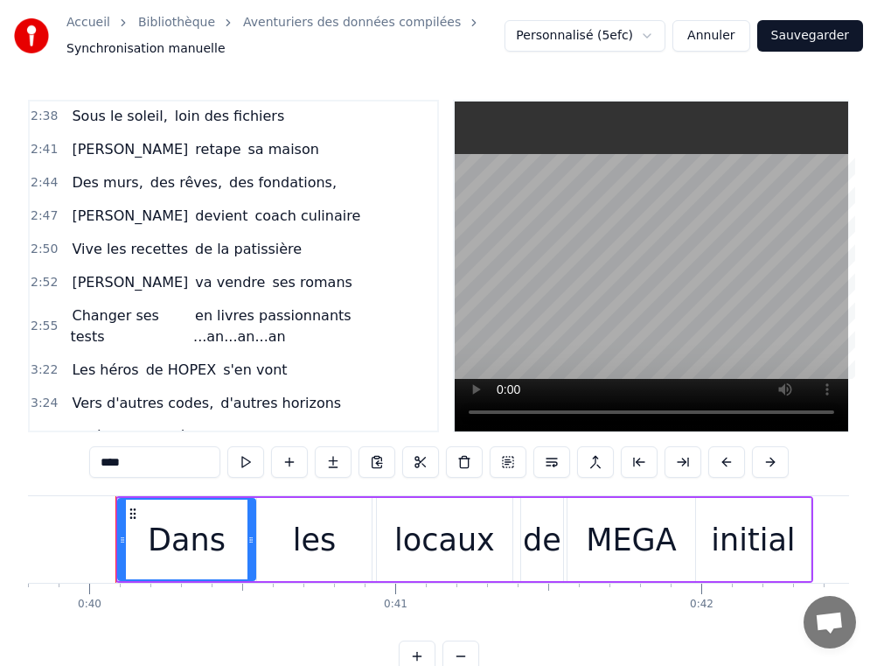
click at [96, 206] on span "[PERSON_NAME]" at bounding box center [130, 216] width 120 height 20
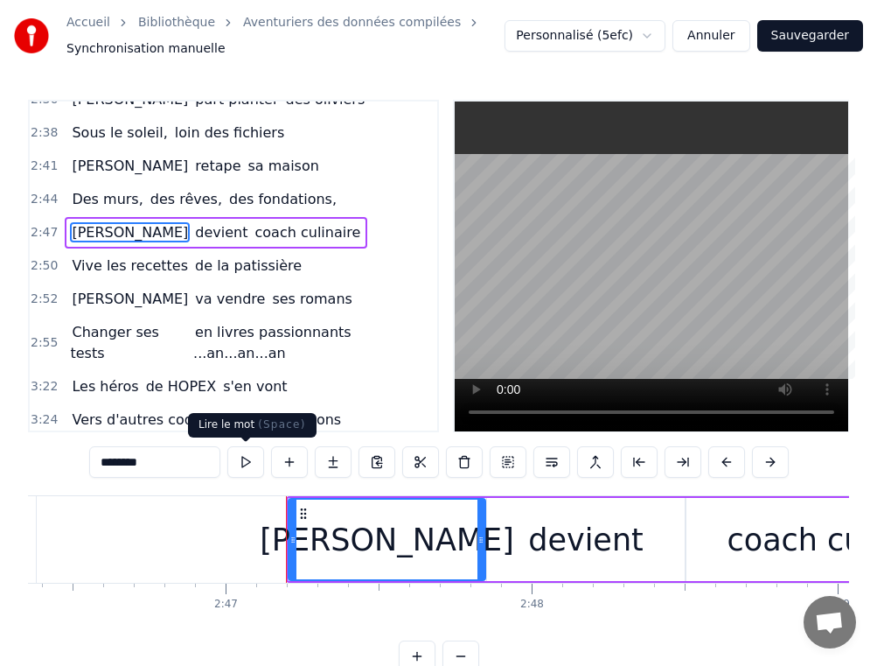
scroll to position [0, 51103]
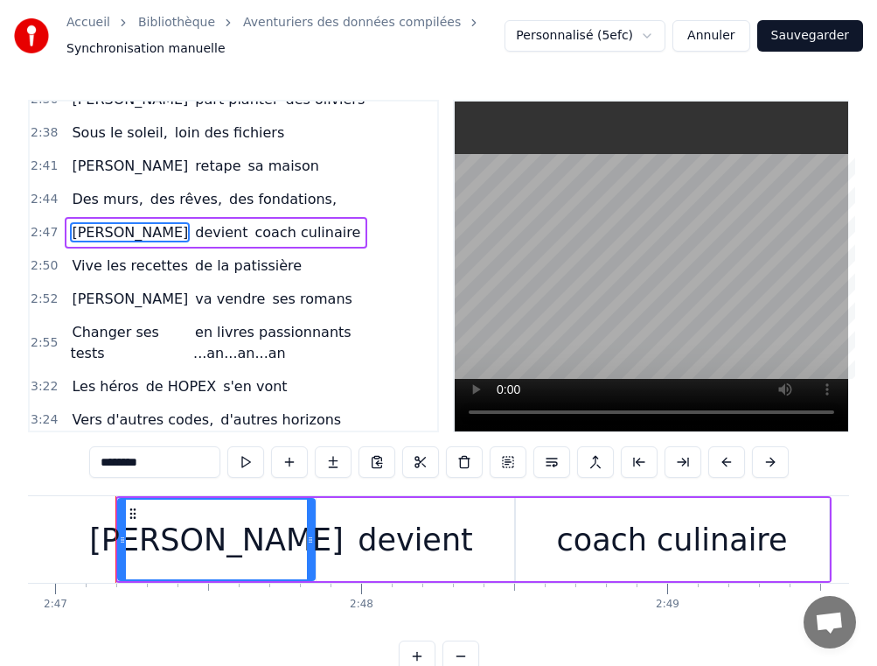
click at [170, 459] on input "********" at bounding box center [154, 461] width 131 height 31
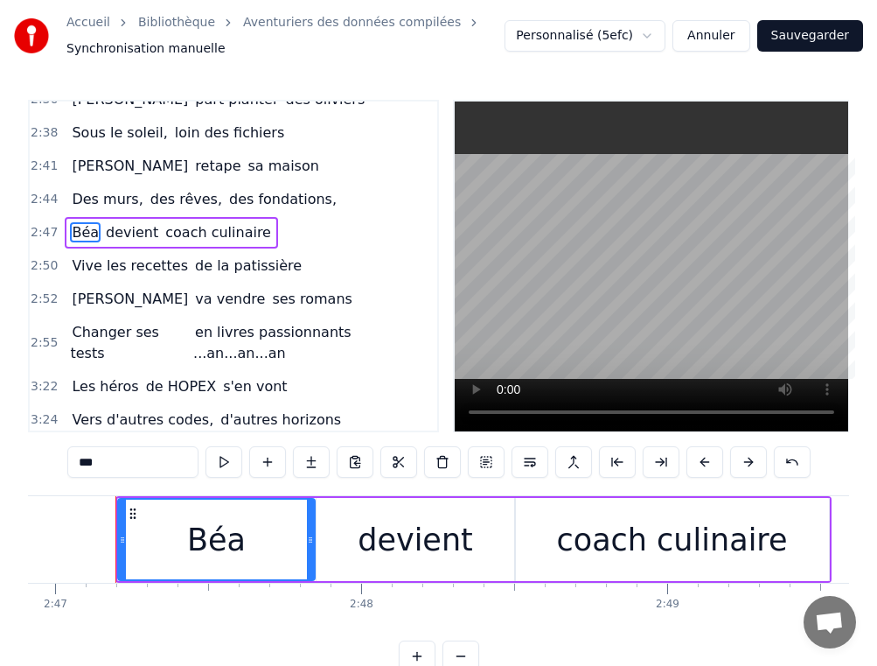
type input "***"
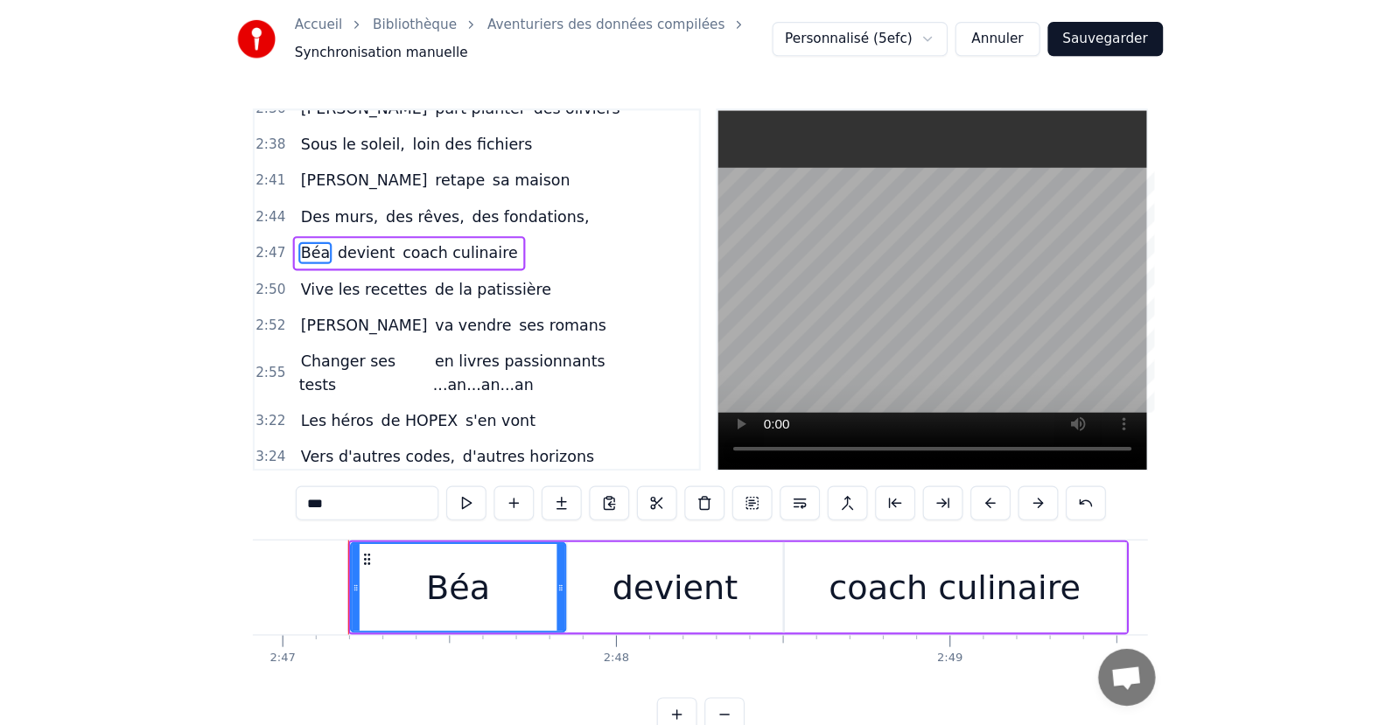
scroll to position [0, 51052]
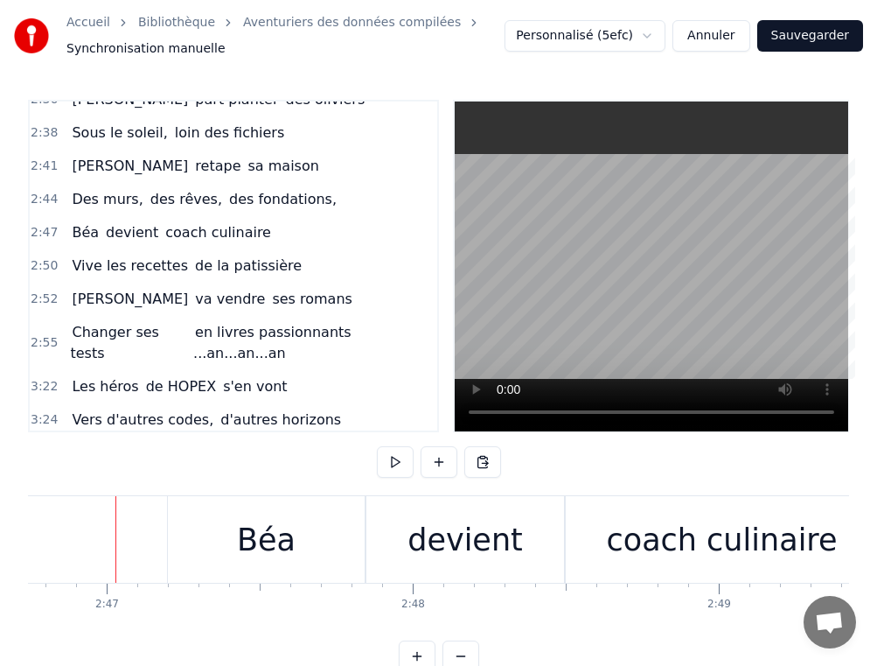
click at [811, 17] on div "Accueil Bibliothèque Aventuriers des données compilées Synchronisation manuelle…" at bounding box center [438, 36] width 877 height 72
click at [811, 34] on button "Sauvegarder" at bounding box center [811, 35] width 106 height 31
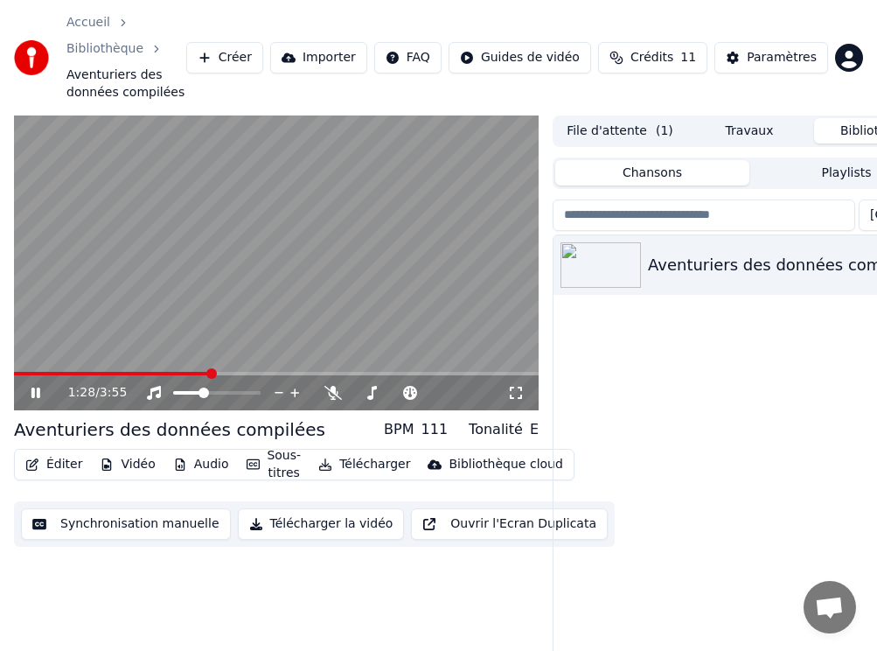
click at [210, 373] on span at bounding box center [112, 373] width 196 height 3
click at [35, 387] on icon at bounding box center [48, 393] width 40 height 14
click at [197, 375] on span at bounding box center [198, 373] width 10 height 10
click at [35, 392] on icon at bounding box center [36, 393] width 10 height 12
click at [37, 388] on icon at bounding box center [48, 393] width 40 height 14
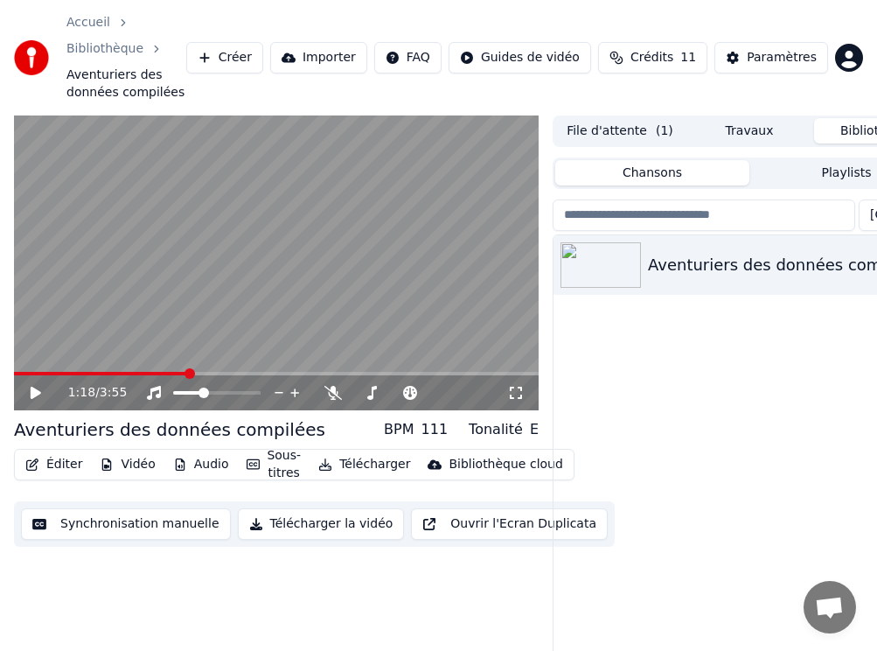
click at [187, 375] on span at bounding box center [101, 373] width 174 height 3
click at [207, 374] on span at bounding box center [276, 373] width 525 height 3
click at [38, 394] on icon at bounding box center [36, 393] width 10 height 12
click at [36, 389] on icon at bounding box center [48, 393] width 40 height 14
click at [220, 192] on video at bounding box center [276, 263] width 525 height 296
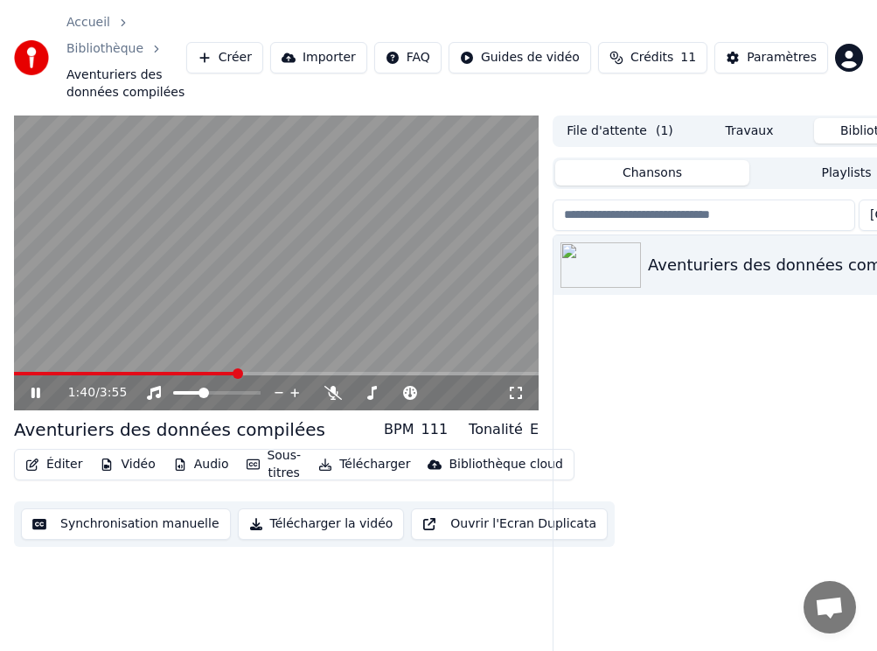
click at [233, 379] on span at bounding box center [238, 373] width 10 height 10
click at [14, 377] on div "1:41 / 3:55" at bounding box center [276, 392] width 525 height 35
click at [17, 374] on span at bounding box center [16, 373] width 4 height 3
click at [37, 391] on icon at bounding box center [35, 393] width 9 height 10
click at [14, 379] on span at bounding box center [19, 373] width 10 height 10
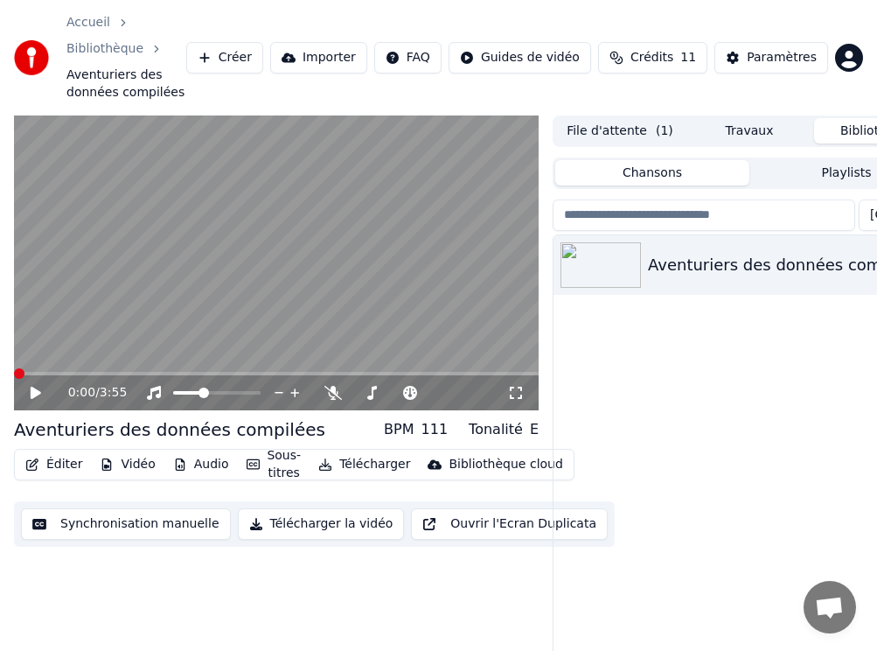
click at [33, 392] on icon at bounding box center [36, 393] width 10 height 12
click at [30, 372] on span at bounding box center [22, 373] width 16 height 3
click at [14, 374] on span at bounding box center [19, 373] width 10 height 10
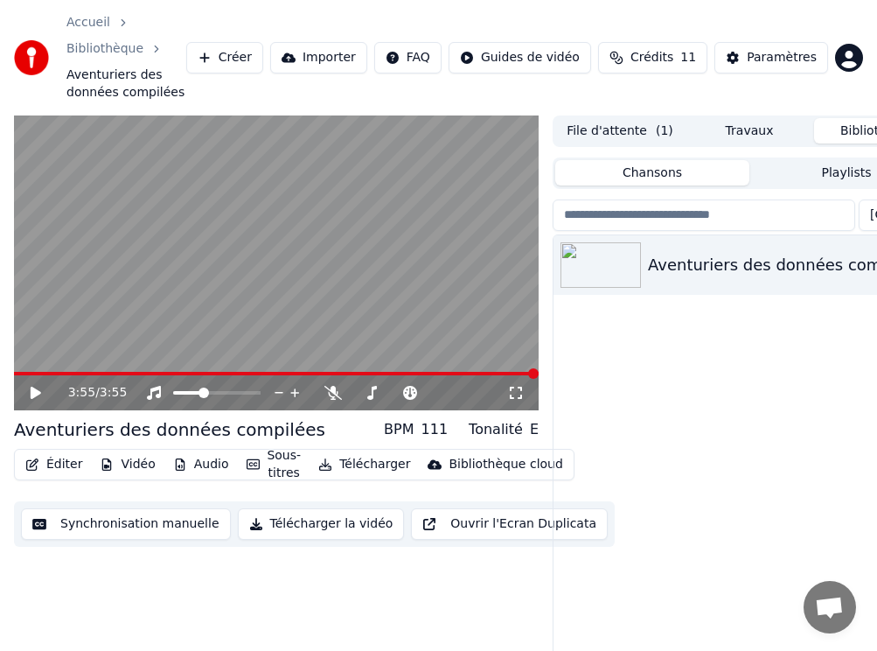
click at [296, 524] on button "Télécharger la vidéo" at bounding box center [321, 523] width 167 height 31
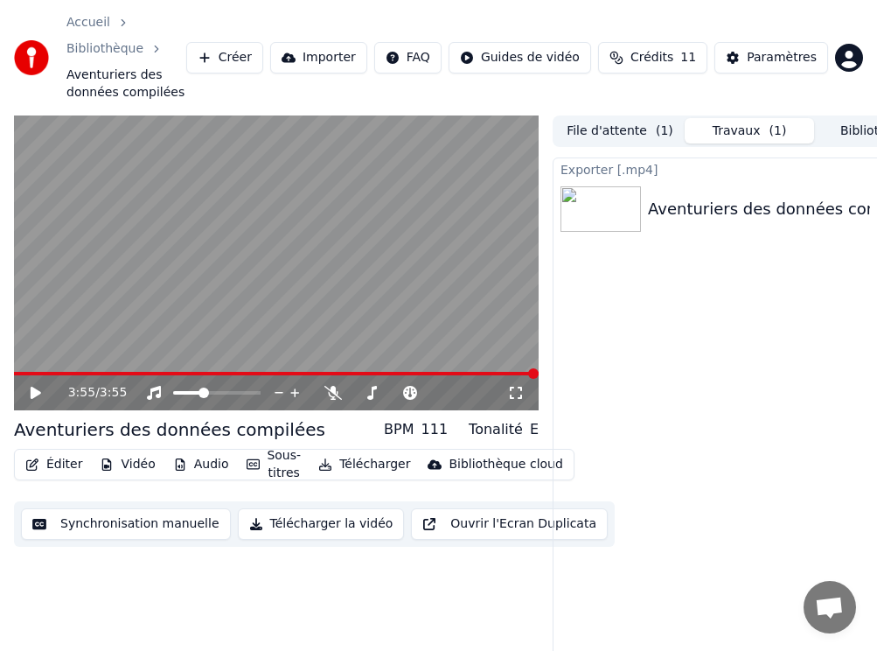
drag, startPoint x: 740, startPoint y: 23, endPoint x: 501, endPoint y: 51, distance: 240.4
click at [501, 51] on div "Accueil Bibliothèque Aventuriers des données compilées Créer Importer FAQ Guide…" at bounding box center [438, 57] width 877 height 115
